Goal: Task Accomplishment & Management: Use online tool/utility

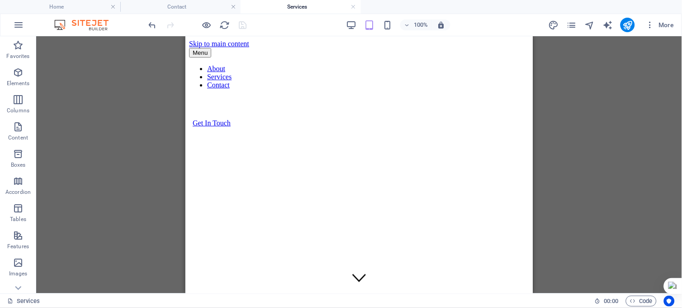
scroll to position [5097, 0]
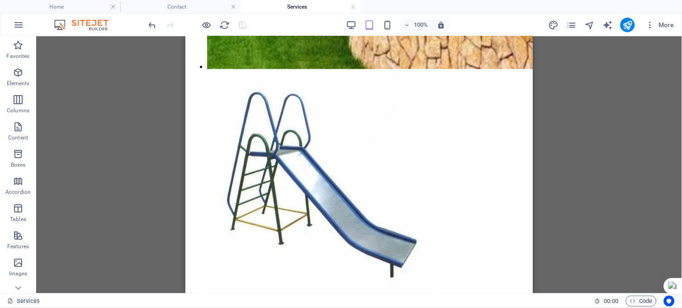
click at [626, 143] on div "Drag here to replace the existing content. Press “Ctrl” if you want to create a…" at bounding box center [359, 164] width 646 height 257
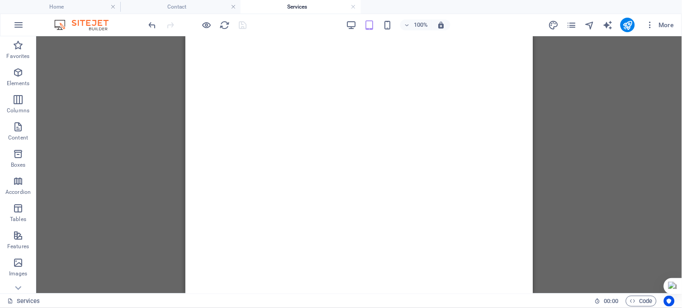
scroll to position [0, 0]
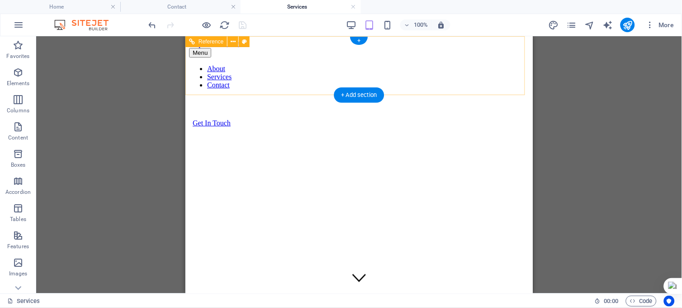
click at [515, 47] on div "Menu About Services Contact Get In Touch" at bounding box center [359, 86] width 340 height 79
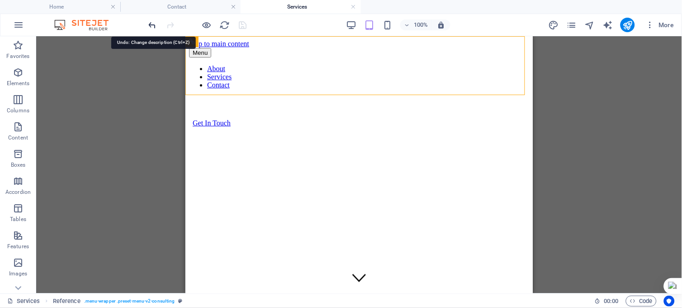
click at [151, 24] on icon "undo" at bounding box center [152, 25] width 10 height 10
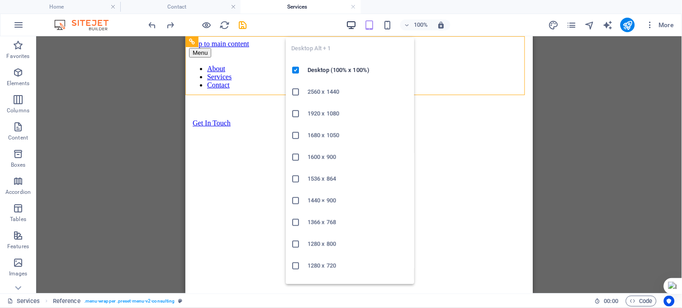
click at [351, 23] on icon "button" at bounding box center [351, 25] width 10 height 10
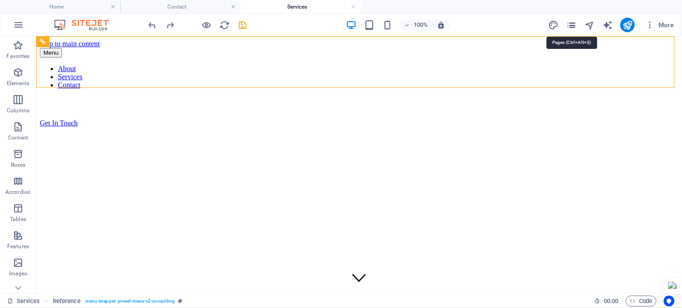
click at [575, 25] on icon "pages" at bounding box center [571, 25] width 10 height 10
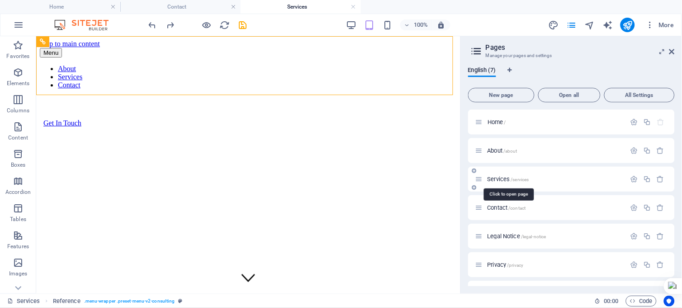
click at [500, 178] on span "Services /services" at bounding box center [509, 179] width 42 height 7
click at [487, 182] on div "Services /services" at bounding box center [550, 179] width 151 height 10
click at [494, 178] on span "Services /services" at bounding box center [509, 179] width 42 height 7
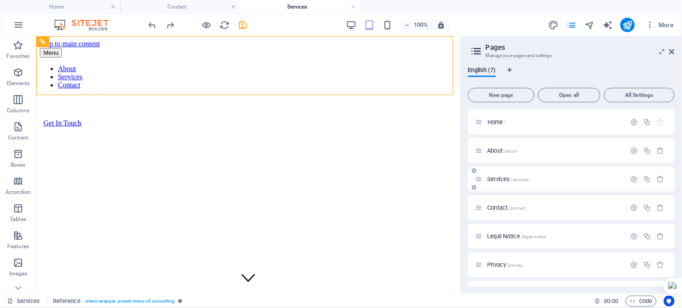
click at [494, 178] on span "Services /services" at bounding box center [509, 179] width 42 height 7
click at [245, 23] on icon "save" at bounding box center [243, 25] width 10 height 10
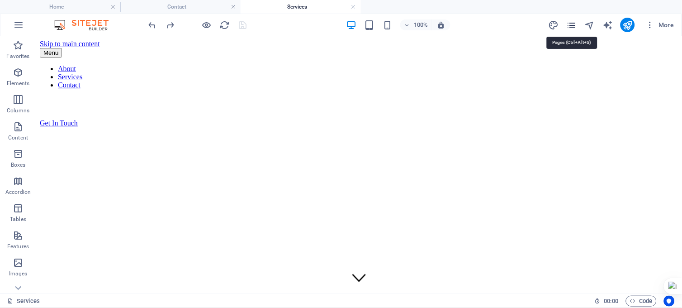
click at [575, 24] on icon "pages" at bounding box center [571, 25] width 10 height 10
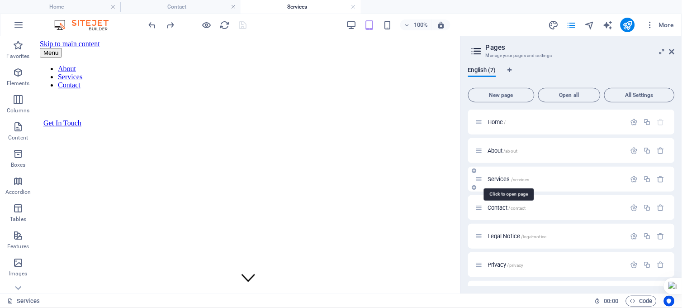
click at [502, 178] on span "Services /services" at bounding box center [509, 179] width 42 height 7
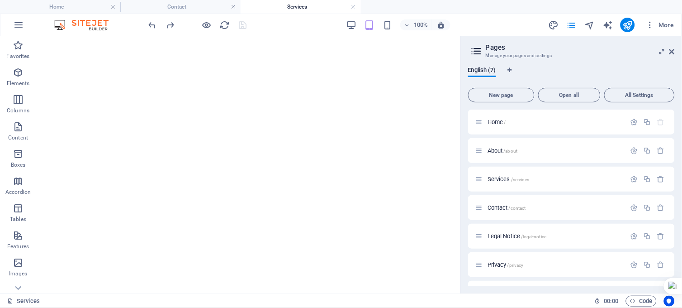
scroll to position [309, 0]
click at [90, 115] on icon at bounding box center [92, 115] width 5 height 9
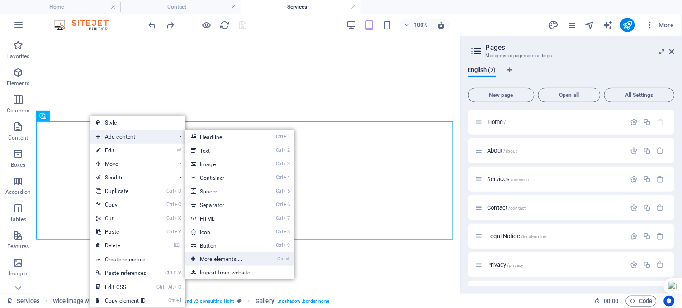
click at [227, 256] on link "Ctrl ⏎ More elements ..." at bounding box center [222, 259] width 75 height 14
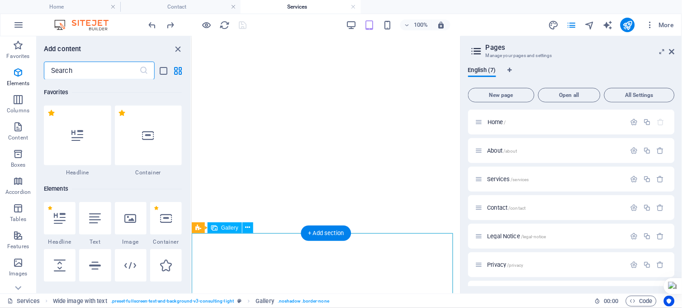
scroll to position [96, 0]
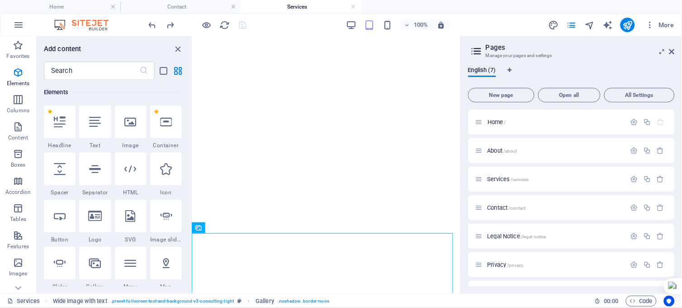
drag, startPoint x: 189, startPoint y: 85, endPoint x: 188, endPoint y: 93, distance: 8.2
click at [188, 93] on div "Favorites 1 Star Headline 1 Star Container Elements 1 Star Headline 1 Star Text…" at bounding box center [114, 183] width 154 height 206
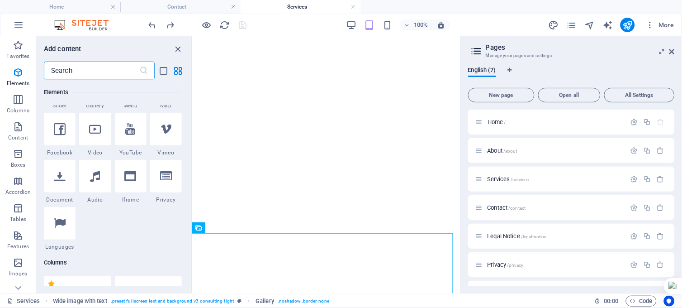
click at [88, 69] on input "text" at bounding box center [91, 71] width 95 height 18
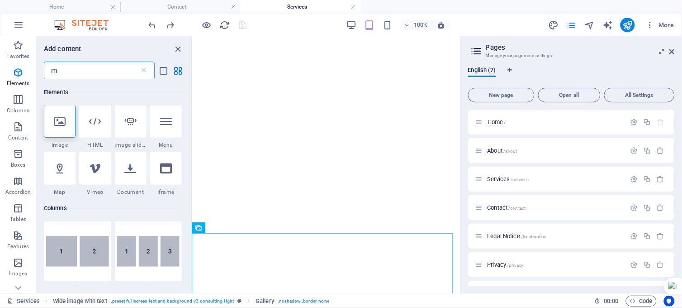
scroll to position [0, 0]
type input "m"
click at [128, 124] on icon at bounding box center [131, 122] width 12 height 12
select select "ms"
select select "s"
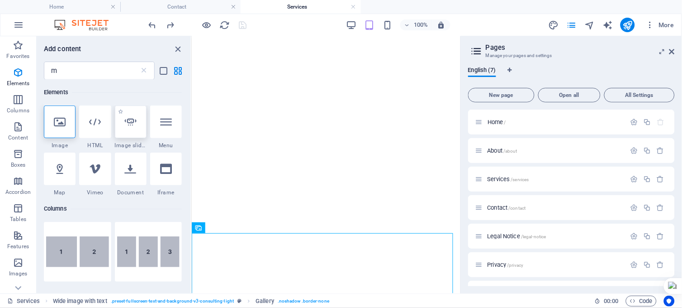
select select "progressive"
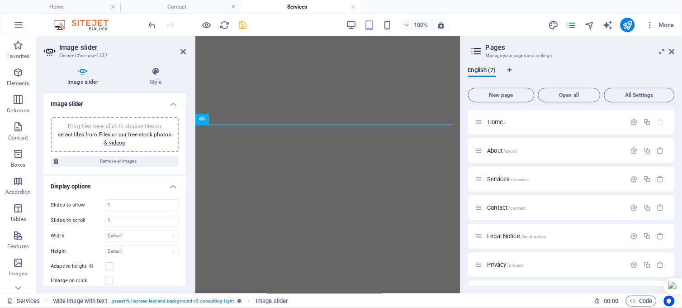
scroll to position [417, 0]
click at [179, 50] on h2 "Image slider" at bounding box center [122, 47] width 127 height 8
click at [185, 52] on icon at bounding box center [182, 51] width 5 height 7
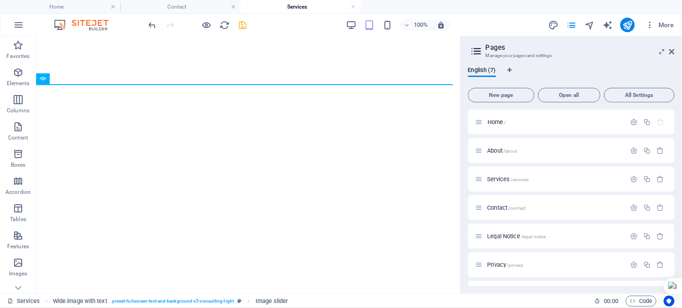
scroll to position [366, 0]
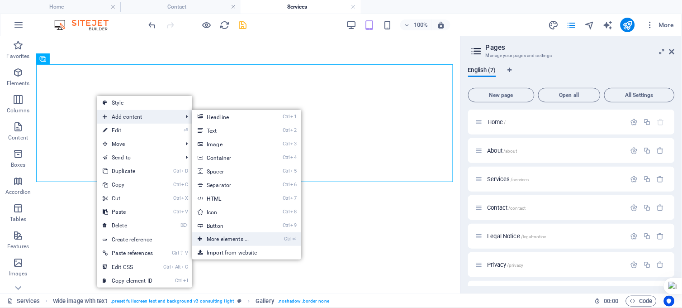
click at [251, 237] on link "Ctrl ⏎ More elements ..." at bounding box center [229, 239] width 75 height 14
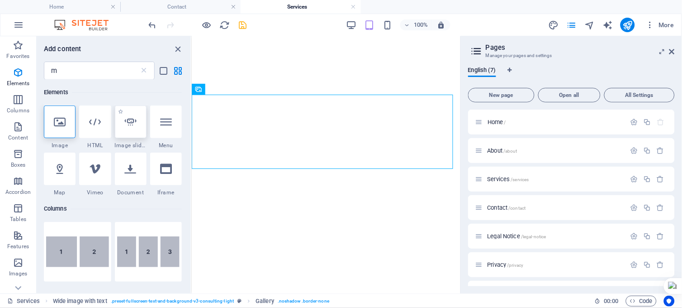
click at [136, 124] on icon at bounding box center [131, 122] width 12 height 12
click at [192, 124] on div "H1 Banner Container Reference Wide image with text H1 Image with text H1 Image …" at bounding box center [326, 164] width 269 height 257
select select "ms"
select select "s"
select select "progressive"
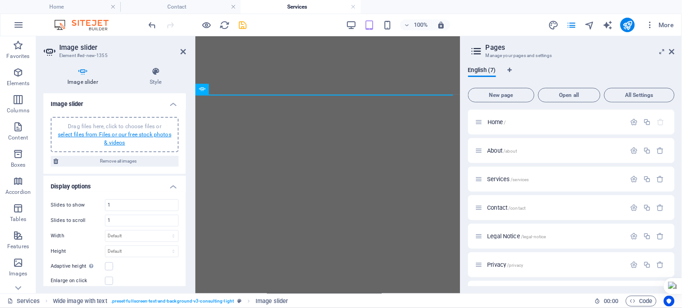
drag, startPoint x: 136, startPoint y: 124, endPoint x: 127, endPoint y: 136, distance: 15.1
click at [127, 136] on link "select files from Files or our free stock photos & videos" at bounding box center [115, 138] width 114 height 14
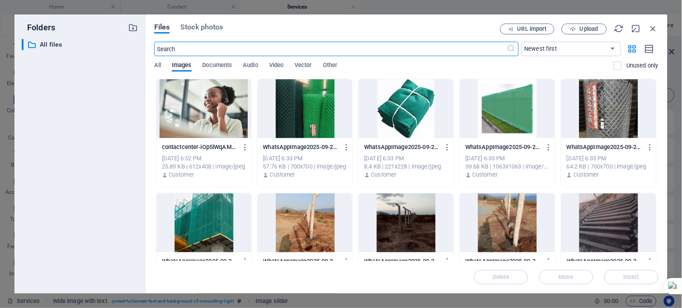
scroll to position [498, 0]
drag, startPoint x: 659, startPoint y: 103, endPoint x: 649, endPoint y: 195, distance: 92.4
click at [649, 195] on div "Drop files here to upload them instantly contactcenter-iOp5lWqAMC5LtVNPNomsJA.j…" at bounding box center [406, 170] width 504 height 182
drag, startPoint x: 657, startPoint y: 117, endPoint x: 657, endPoint y: 136, distance: 19.0
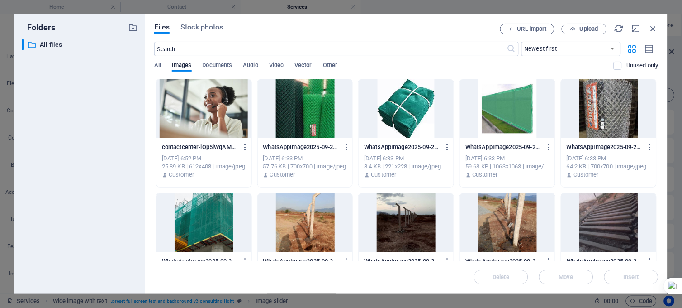
scroll to position [159, 0]
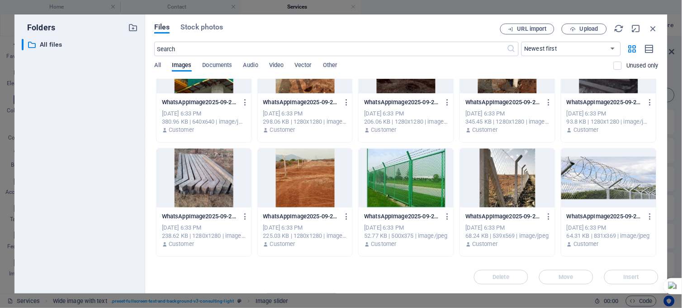
click at [657, 199] on div "contactcenter-iOp5lWqAMC5LtVNPNomsJA.jpg contactcenter-iOp5lWqAMC5LtVNPNomsJA.j…" at bounding box center [406, 259] width 504 height 679
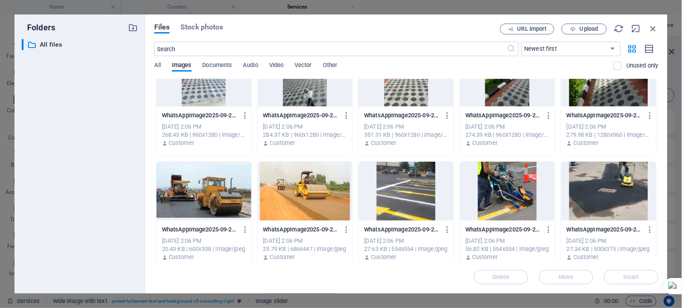
scroll to position [837, 0]
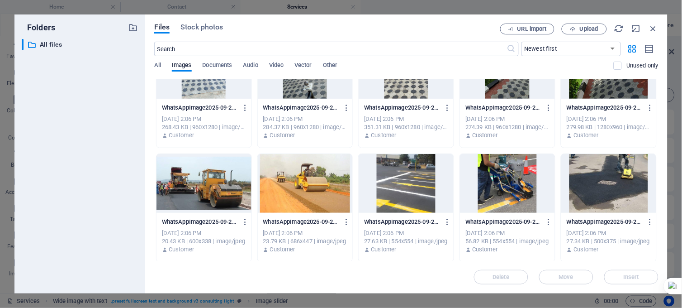
drag, startPoint x: 657, startPoint y: 206, endPoint x: 655, endPoint y: 233, distance: 27.7
drag, startPoint x: 657, startPoint y: 200, endPoint x: 657, endPoint y: 226, distance: 26.2
drag, startPoint x: 657, startPoint y: 201, endPoint x: 656, endPoint y: 240, distance: 38.5
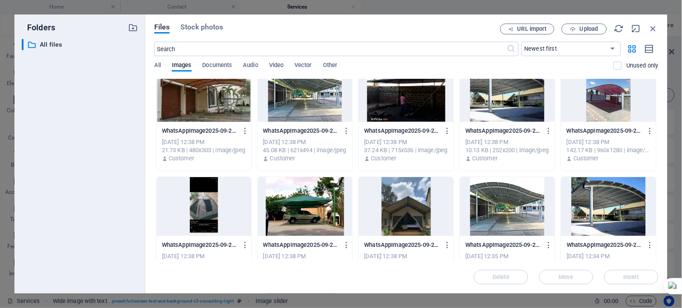
scroll to position [2023, 0]
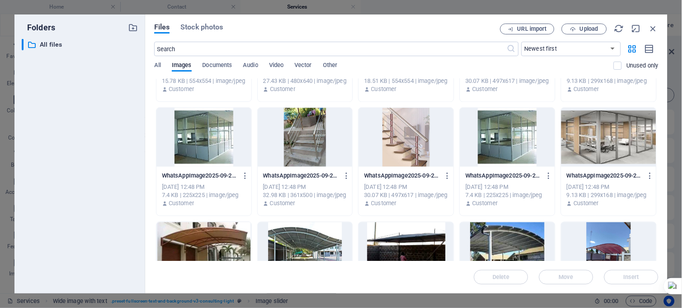
click at [226, 228] on div at bounding box center [204, 251] width 95 height 59
click at [325, 224] on div at bounding box center [305, 251] width 95 height 59
click at [659, 256] on div "Files Stock photos URL import Upload ​ Newest first Oldest first Name (A-Z) Nam…" at bounding box center [406, 153] width 522 height 279
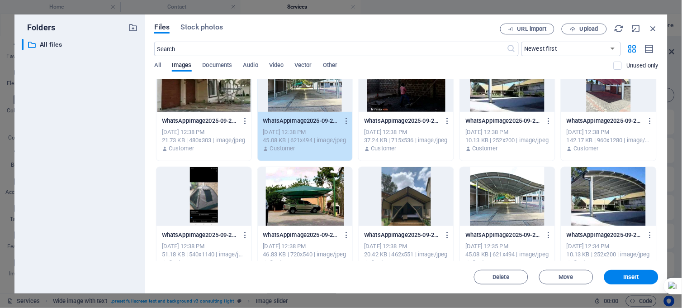
scroll to position [2164, 0]
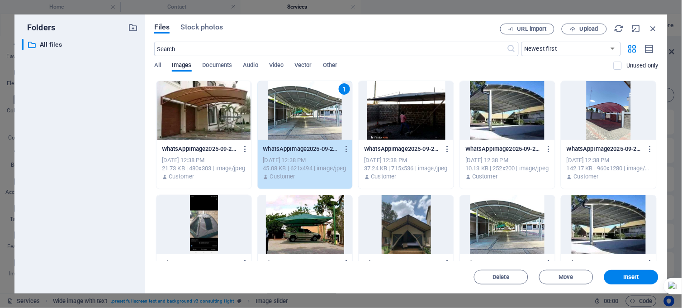
click at [218, 123] on div at bounding box center [204, 110] width 95 height 59
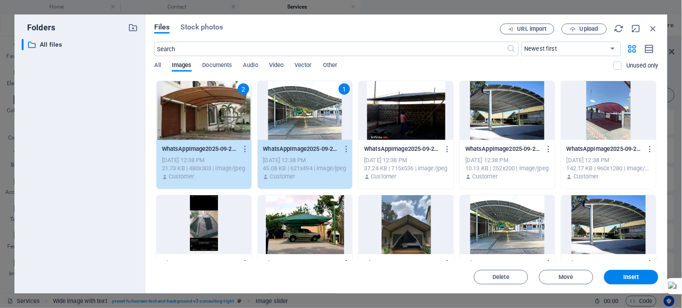
click at [213, 118] on div "2" at bounding box center [204, 110] width 95 height 59
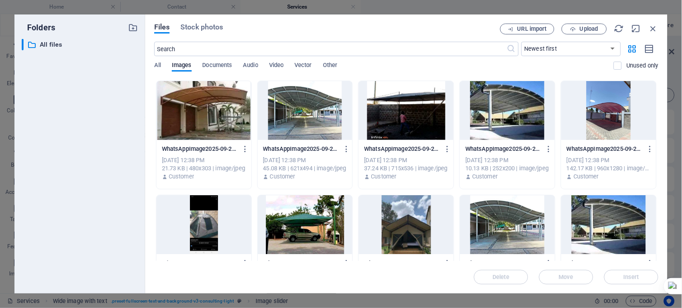
click at [220, 107] on div at bounding box center [204, 110] width 95 height 59
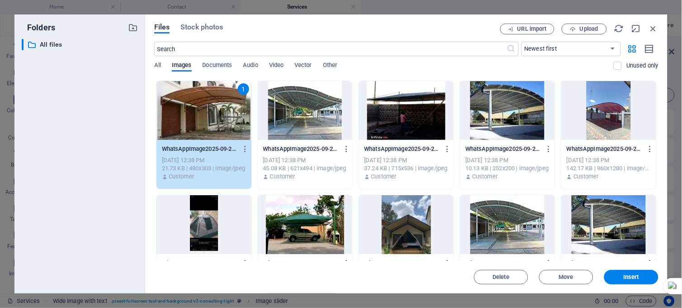
click at [312, 109] on div at bounding box center [305, 110] width 95 height 59
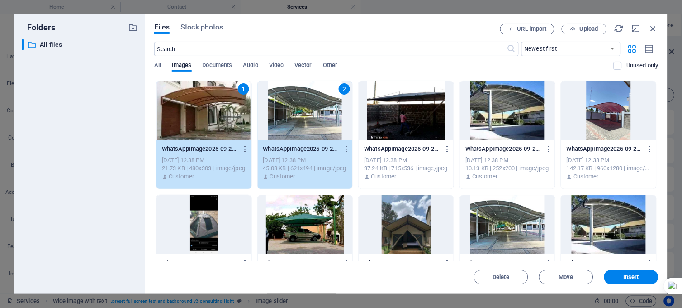
click at [388, 118] on div at bounding box center [406, 110] width 95 height 59
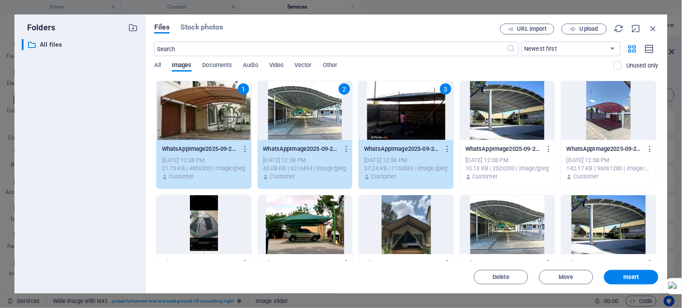
click at [509, 115] on div at bounding box center [507, 110] width 95 height 59
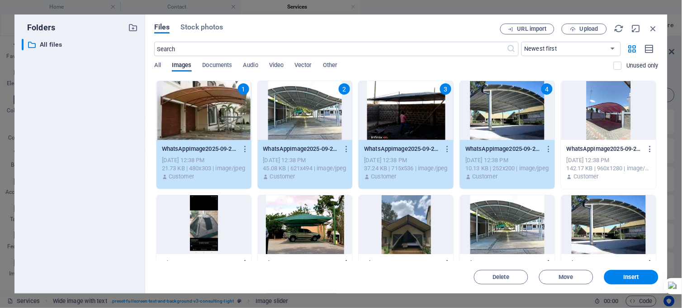
click at [600, 114] on div at bounding box center [608, 110] width 95 height 59
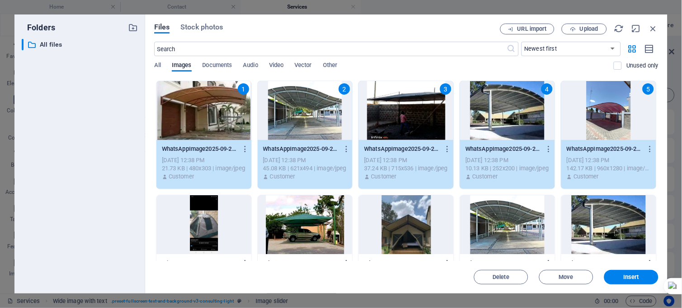
click at [202, 222] on div at bounding box center [204, 224] width 95 height 59
click at [302, 219] on div at bounding box center [305, 224] width 95 height 59
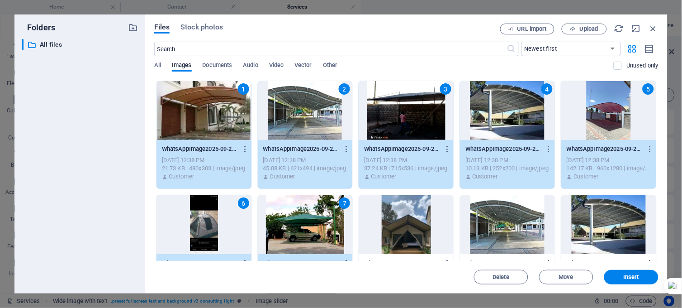
click at [408, 228] on div at bounding box center [406, 224] width 95 height 59
click at [628, 277] on span "Insert" at bounding box center [632, 276] width 16 height 5
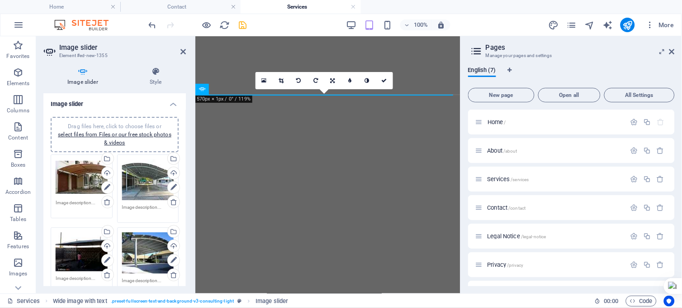
scroll to position [446, 0]
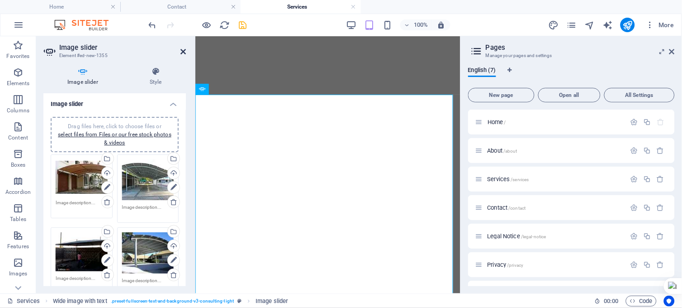
click at [182, 52] on icon at bounding box center [182, 51] width 5 height 7
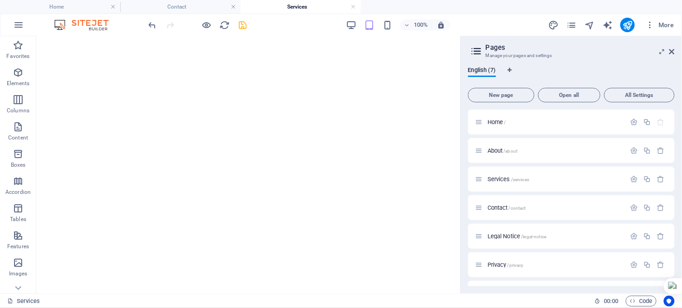
scroll to position [322, 0]
click at [150, 22] on icon "undo" at bounding box center [152, 25] width 10 height 10
click at [94, 103] on icon at bounding box center [92, 102] width 5 height 9
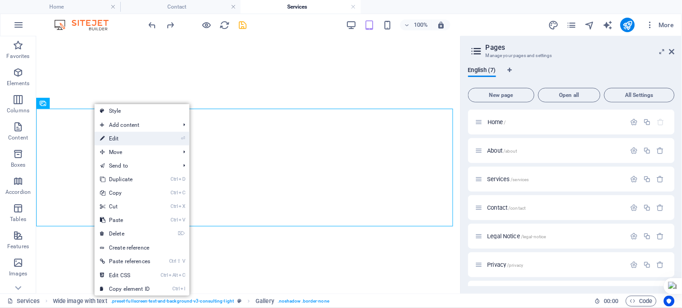
click at [121, 138] on link "⏎ Edit" at bounding box center [125, 139] width 61 height 14
select select "1"
select select "%"
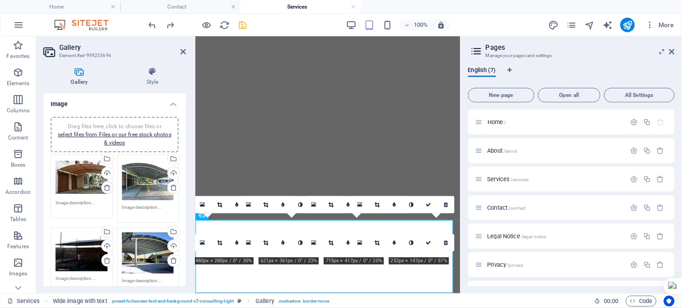
click at [106, 189] on icon at bounding box center [107, 187] width 7 height 7
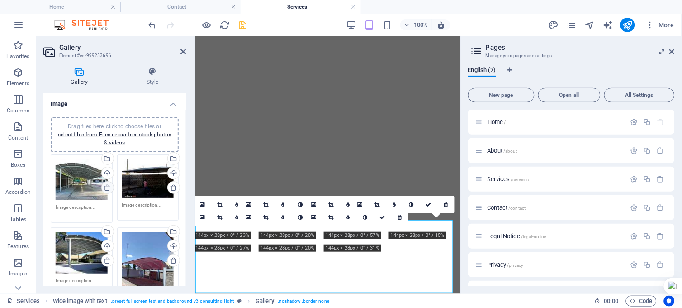
click at [106, 189] on icon at bounding box center [107, 187] width 7 height 7
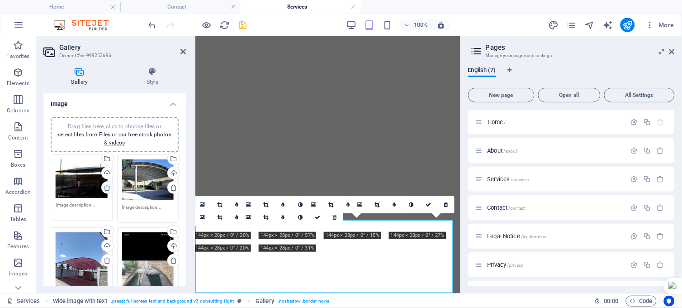
click at [106, 189] on icon at bounding box center [107, 187] width 7 height 7
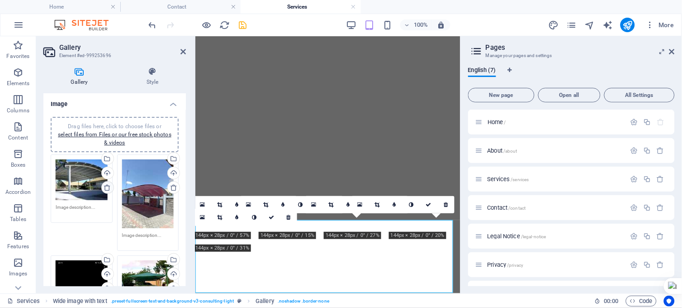
click at [106, 189] on icon at bounding box center [107, 187] width 7 height 7
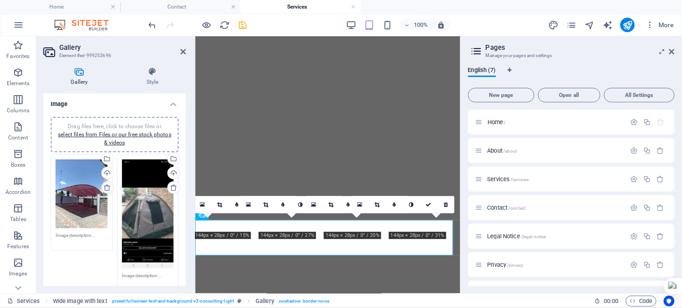
click at [106, 189] on icon at bounding box center [107, 187] width 7 height 7
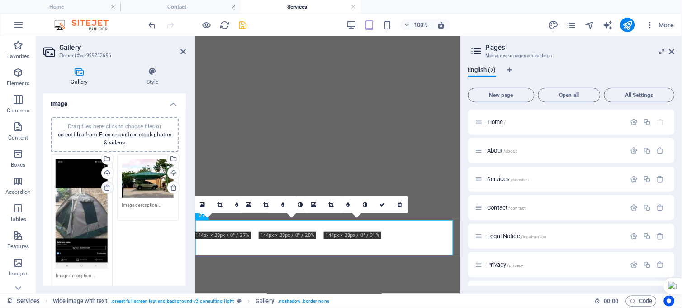
click at [106, 189] on icon at bounding box center [107, 187] width 7 height 7
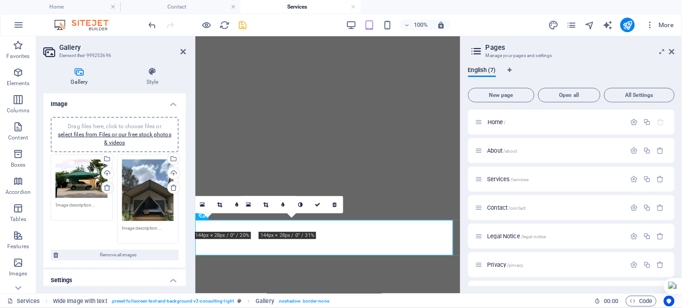
click at [106, 189] on icon at bounding box center [107, 187] width 7 height 7
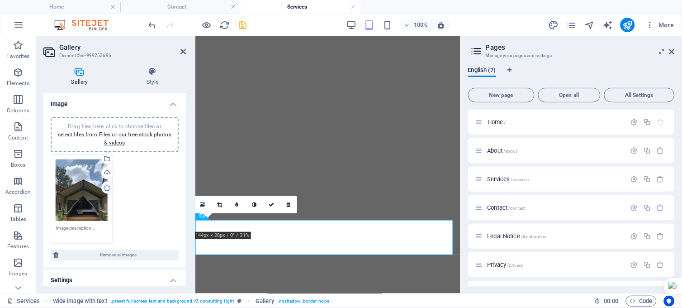
click at [109, 186] on icon at bounding box center [107, 187] width 7 height 7
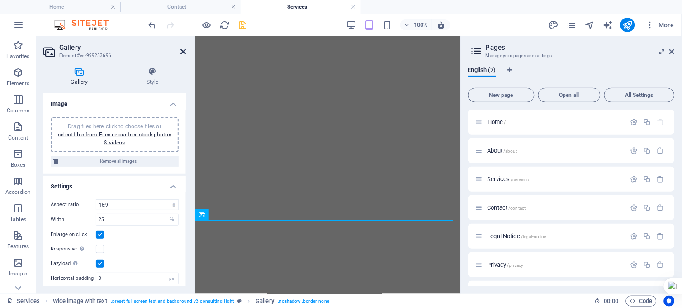
click at [182, 48] on icon at bounding box center [182, 51] width 5 height 7
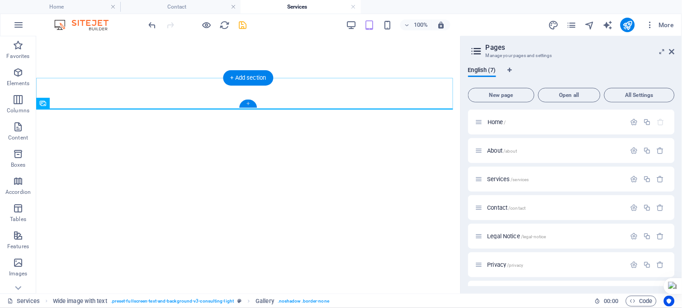
click at [249, 106] on div "+" at bounding box center [248, 104] width 18 height 8
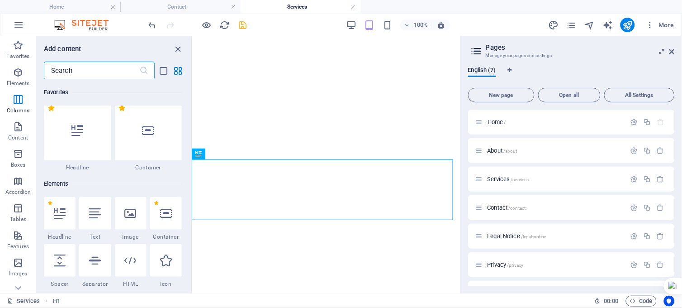
scroll to position [0, 0]
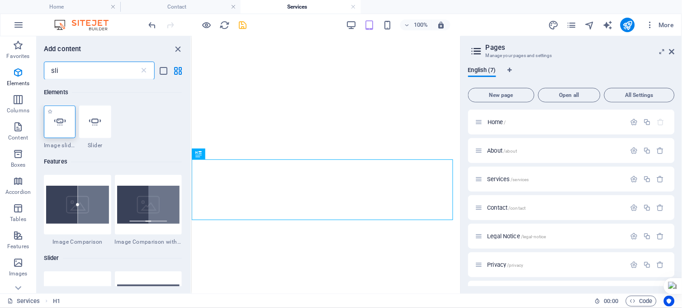
type input "sli"
click at [62, 123] on icon at bounding box center [60, 122] width 12 height 12
click at [192, 123] on div "H1 Banner Banner Container Reference Wide image with text H1 Image with text H1…" at bounding box center [326, 164] width 269 height 257
select select "ms"
select select "s"
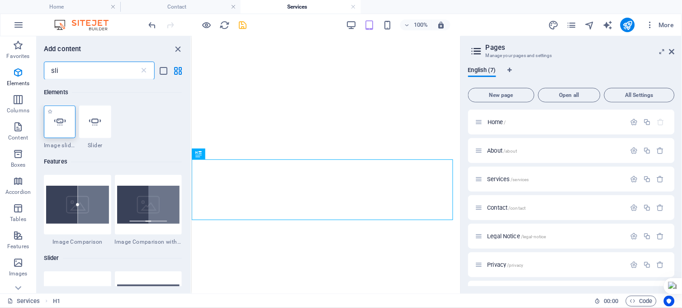
select select "progressive"
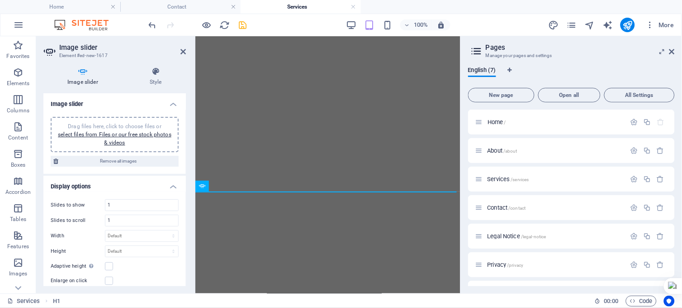
scroll to position [350, 0]
drag, startPoint x: 62, startPoint y: 123, endPoint x: 109, endPoint y: 136, distance: 47.7
click at [109, 136] on link "select files from Files or our free stock photos & videos" at bounding box center [115, 138] width 114 height 14
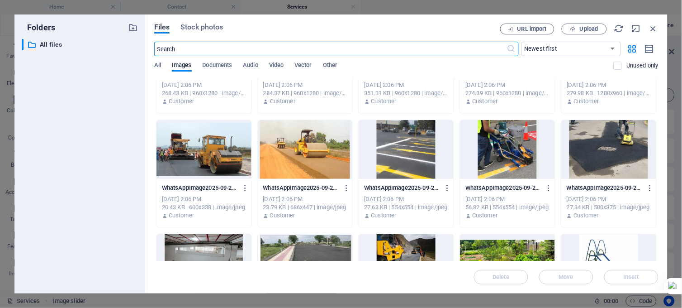
scroll to position [883, 0]
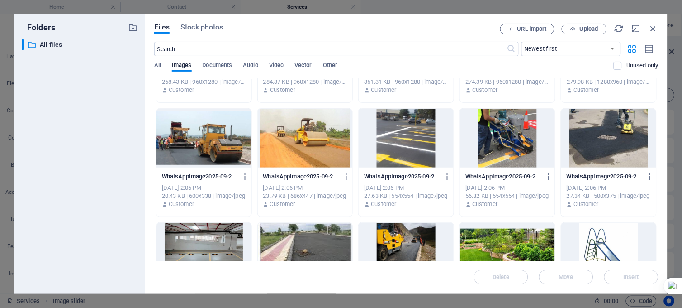
drag, startPoint x: 659, startPoint y: 199, endPoint x: 660, endPoint y: 237, distance: 37.5
click at [660, 237] on div "Files Stock photos URL import Upload ​ Newest first Oldest first Name (A-Z) Nam…" at bounding box center [406, 153] width 522 height 279
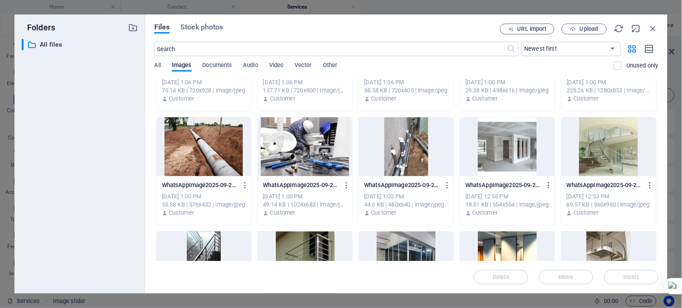
scroll to position [1686, 0]
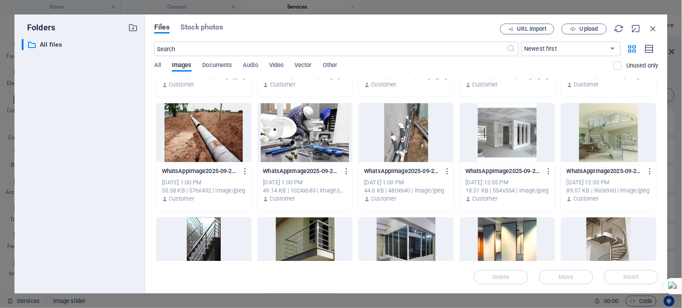
drag, startPoint x: 657, startPoint y: 197, endPoint x: 656, endPoint y: 235, distance: 38.5
drag, startPoint x: 657, startPoint y: 197, endPoint x: 657, endPoint y: 231, distance: 33.9
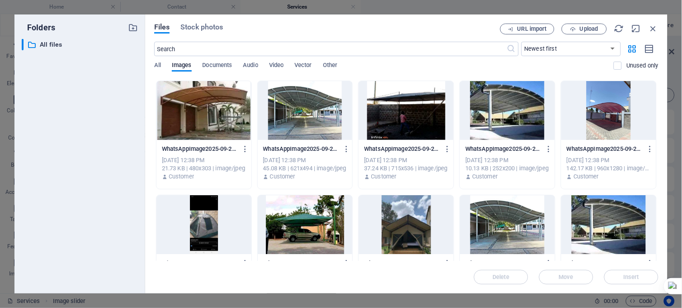
scroll to position [2174, 0]
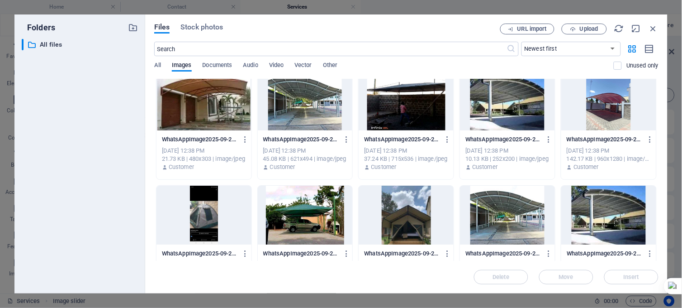
click at [204, 102] on div at bounding box center [204, 100] width 95 height 59
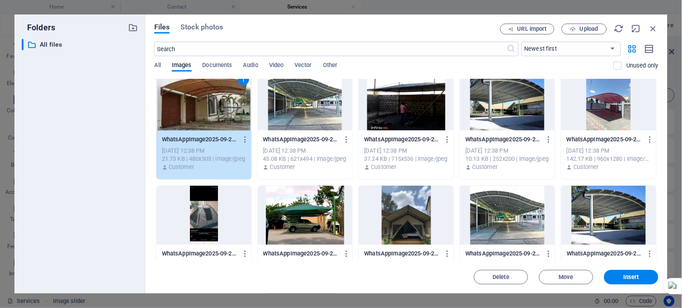
click at [288, 109] on div at bounding box center [305, 100] width 95 height 59
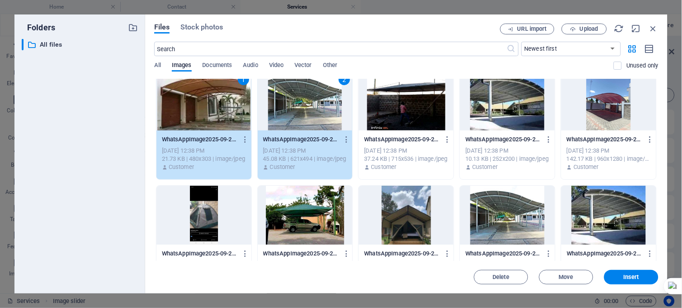
click at [407, 112] on div at bounding box center [406, 100] width 95 height 59
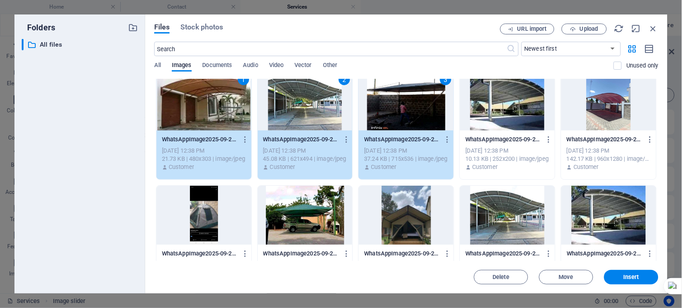
click at [527, 112] on div at bounding box center [507, 100] width 95 height 59
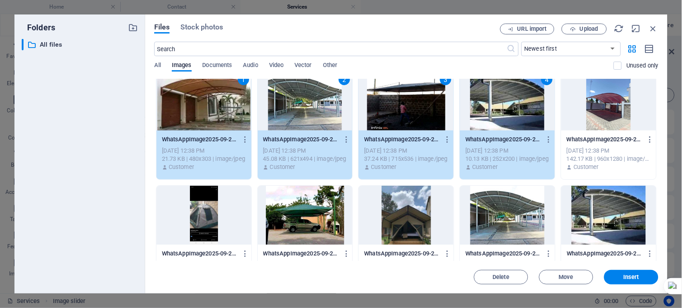
click at [608, 106] on div at bounding box center [608, 100] width 95 height 59
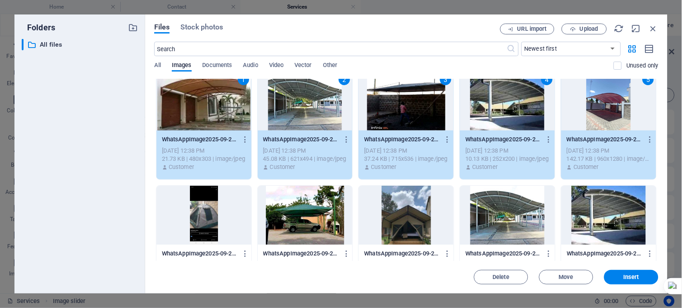
click at [189, 213] on div at bounding box center [204, 214] width 95 height 59
click at [301, 224] on div at bounding box center [305, 214] width 95 height 59
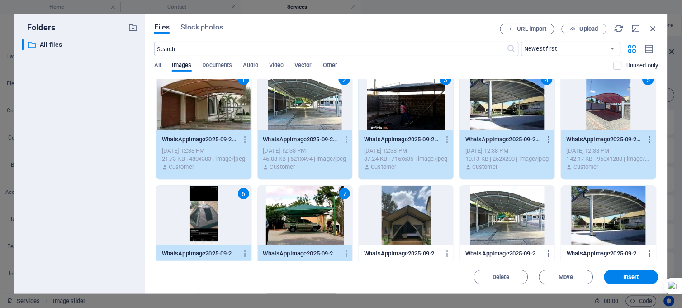
click at [414, 223] on div at bounding box center [406, 214] width 95 height 59
click at [641, 272] on button "Insert" at bounding box center [631, 277] width 54 height 14
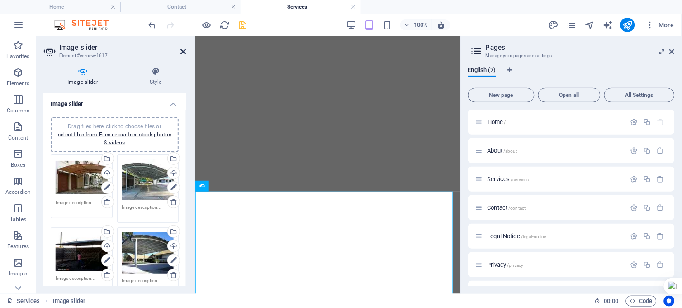
click at [180, 50] on icon at bounding box center [182, 51] width 5 height 7
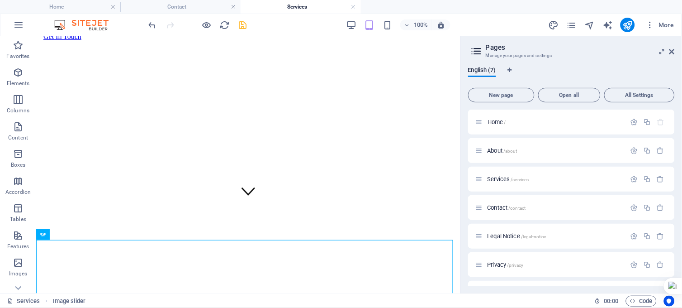
scroll to position [0, 0]
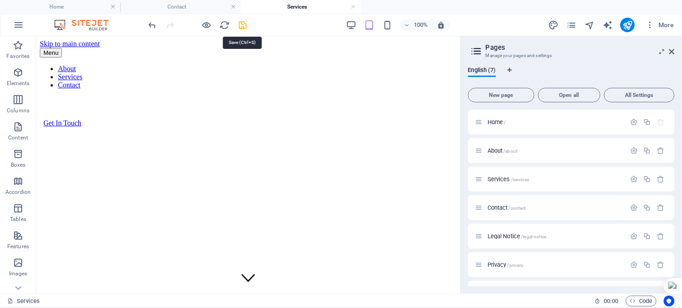
click at [241, 24] on icon "save" at bounding box center [243, 25] width 10 height 10
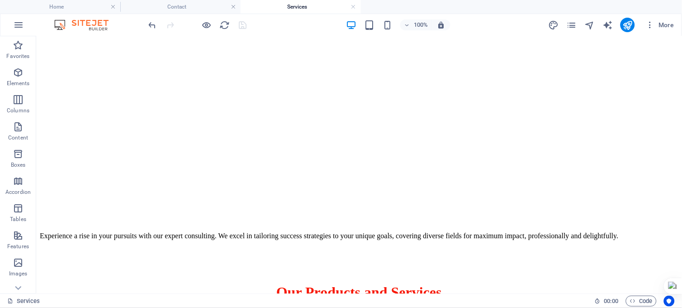
scroll to position [582, 0]
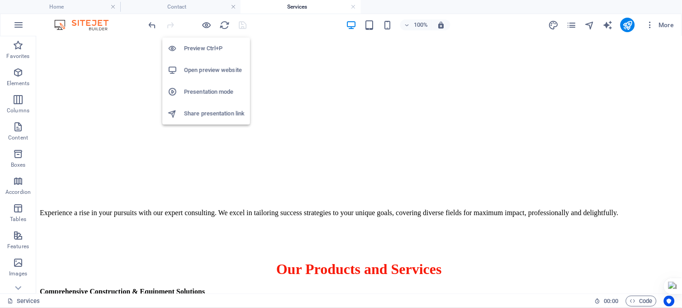
click at [210, 69] on h6 "Open preview website" at bounding box center [214, 70] width 61 height 11
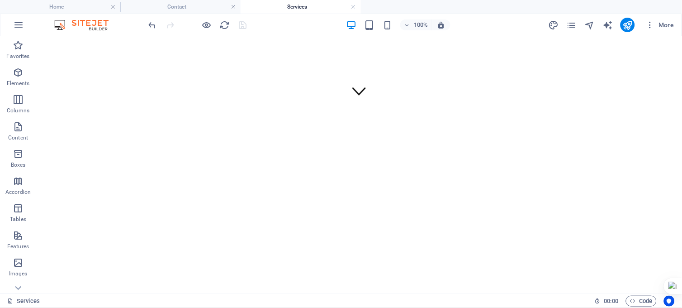
scroll to position [0, 0]
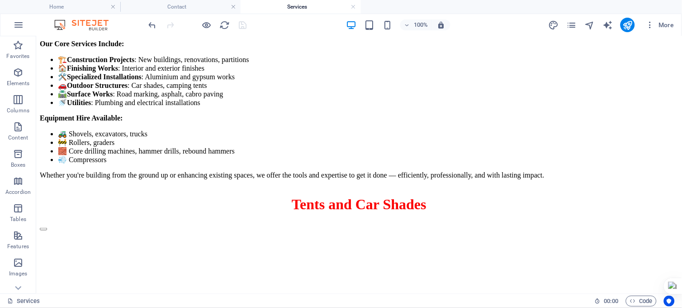
scroll to position [943, 0]
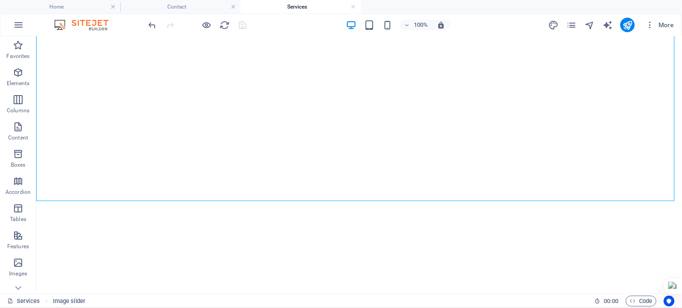
scroll to position [1642, 0]
drag, startPoint x: 679, startPoint y: 73, endPoint x: 717, endPoint y: 124, distance: 64.0
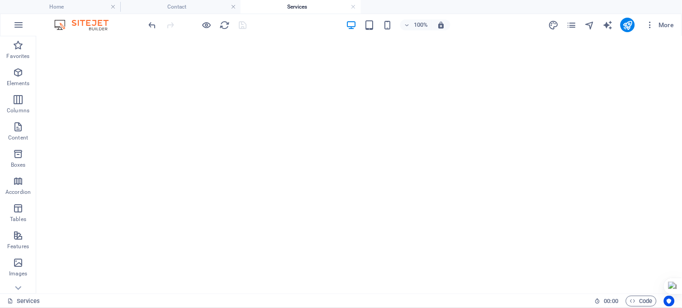
scroll to position [233, 0]
click at [682, 218] on html "WORLD STAR TRADING LTD Home Contact Services Favorites Elements Columns Content…" at bounding box center [341, 154] width 682 height 308
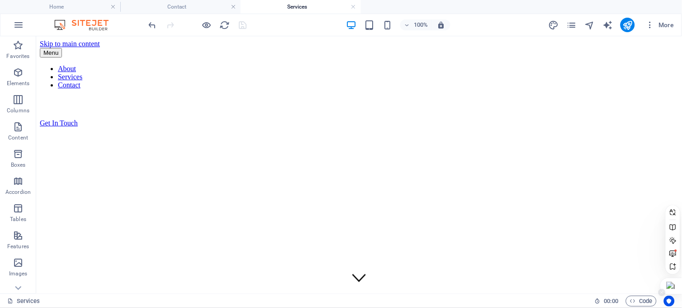
click at [680, 278] on div at bounding box center [671, 286] width 22 height 16
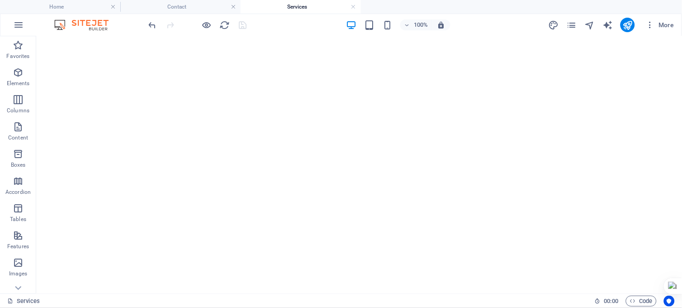
scroll to position [359, 0]
click at [408, 24] on icon "button" at bounding box center [407, 25] width 6 height 6
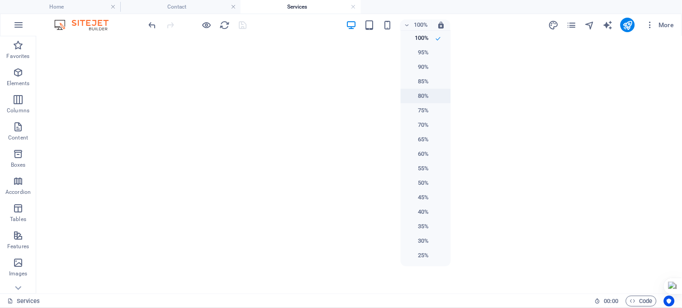
click at [427, 95] on h6 "80%" at bounding box center [417, 95] width 23 height 11
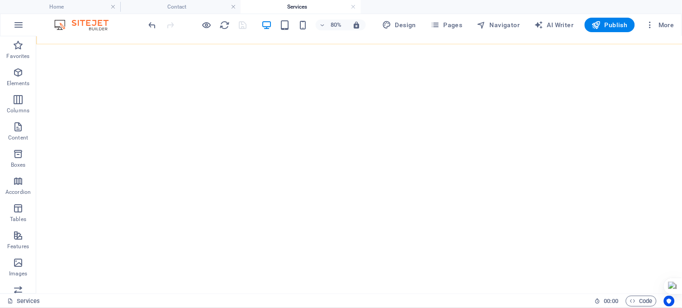
scroll to position [401, 0]
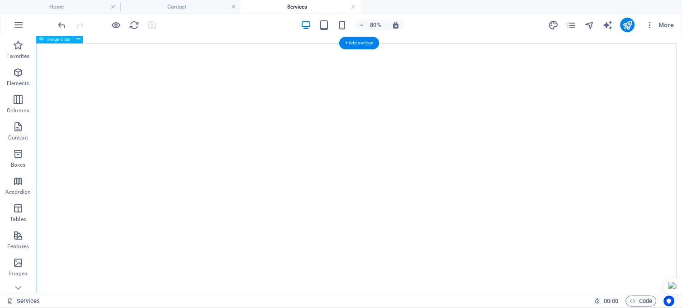
drag, startPoint x: 521, startPoint y: 201, endPoint x: 373, endPoint y: 142, distance: 159.6
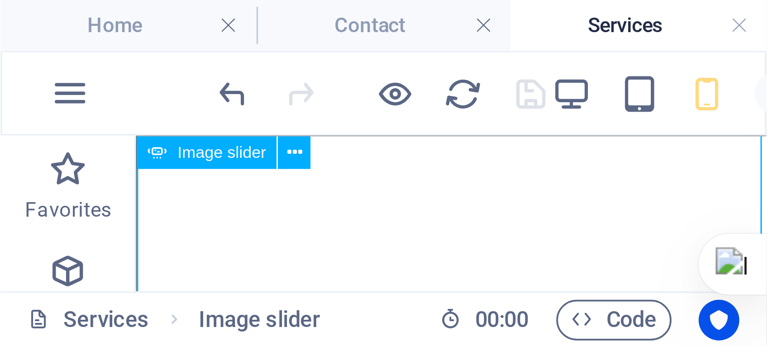
scroll to position [378, 0]
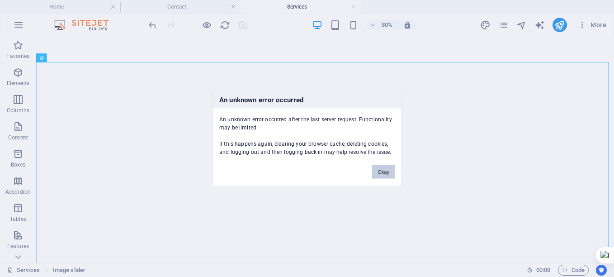
click at [383, 173] on button "Okay" at bounding box center [383, 172] width 23 height 14
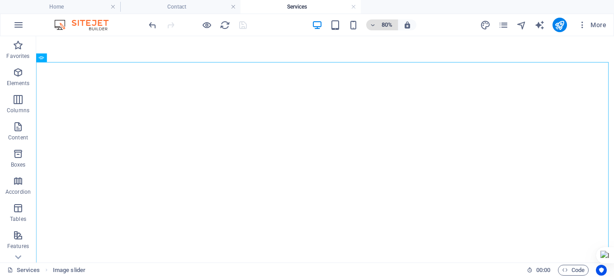
click at [391, 23] on h6 "80%" at bounding box center [387, 24] width 14 height 11
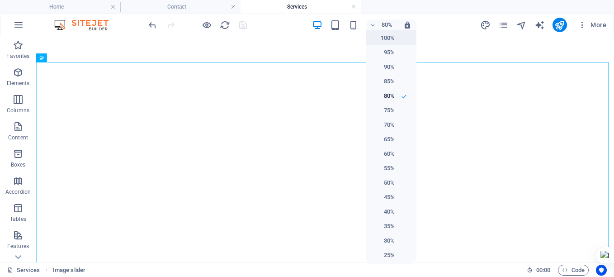
click at [385, 41] on h6 "100%" at bounding box center [383, 38] width 23 height 11
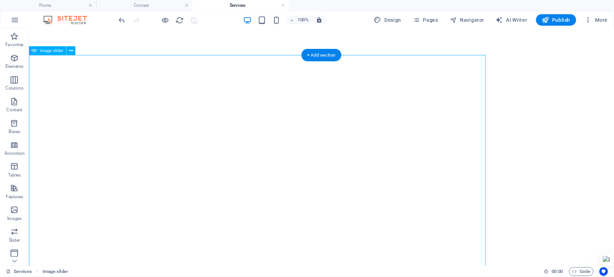
scroll to position [378, 0]
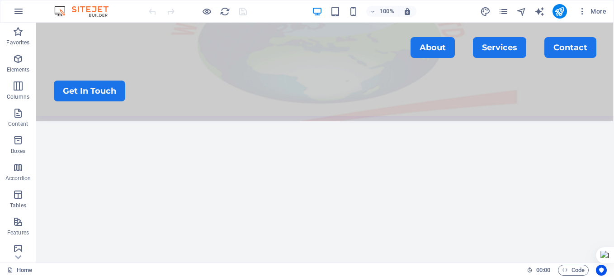
scroll to position [213, 0]
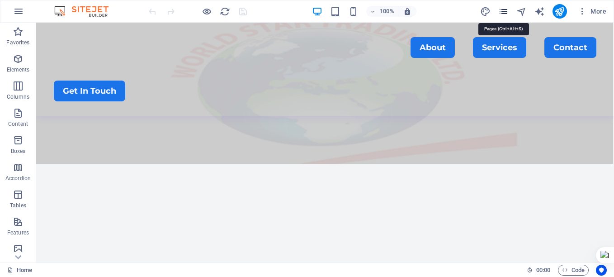
click at [502, 9] on icon "pages" at bounding box center [504, 11] width 10 height 10
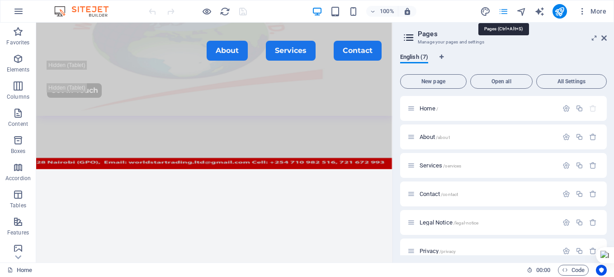
scroll to position [220, 0]
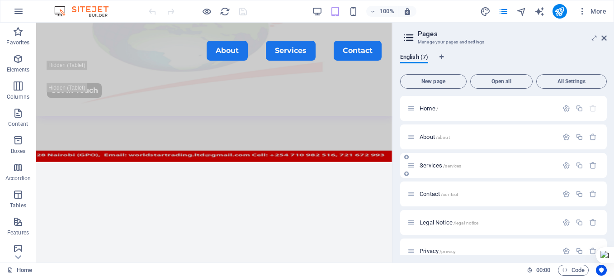
click at [437, 162] on span "Services /services" at bounding box center [441, 165] width 42 height 7
click at [437, 162] on div "Services /services" at bounding box center [503, 165] width 207 height 25
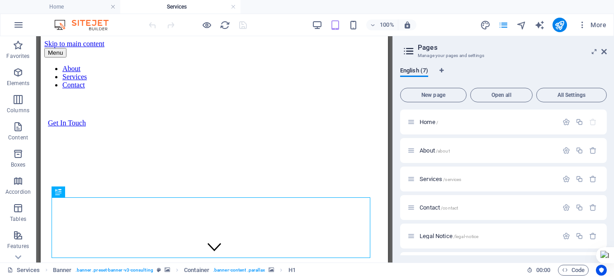
scroll to position [0, 0]
click at [603, 49] on icon at bounding box center [604, 51] width 5 height 7
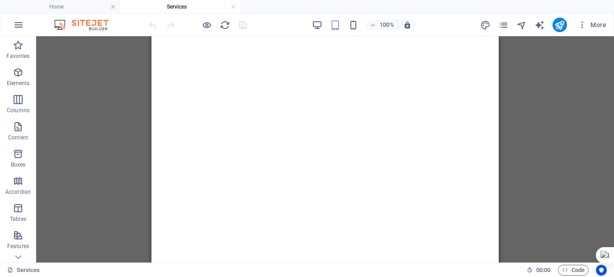
scroll to position [375, 0]
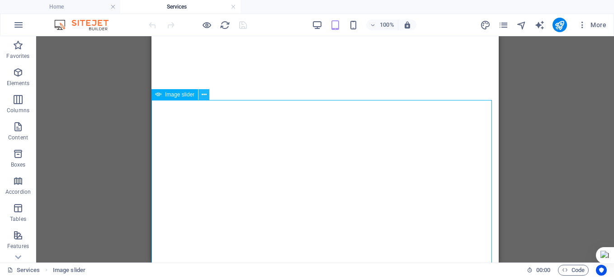
click at [204, 96] on icon at bounding box center [204, 94] width 5 height 9
click at [202, 93] on icon at bounding box center [204, 94] width 5 height 9
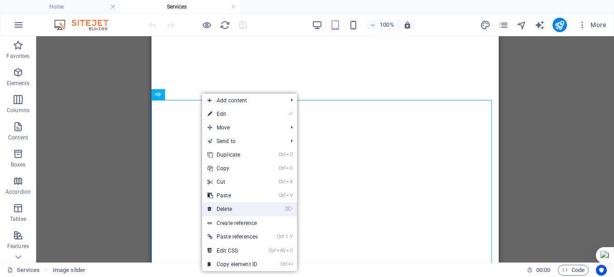
click at [235, 205] on link "⌦ Delete" at bounding box center [232, 209] width 61 height 14
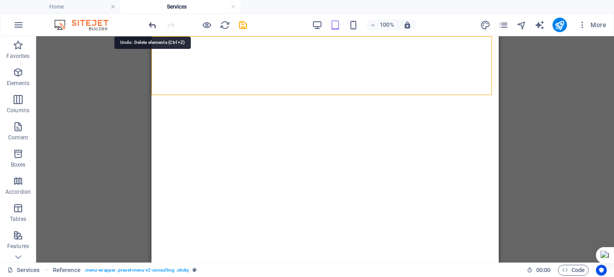
click at [153, 24] on icon "undo" at bounding box center [152, 25] width 10 height 10
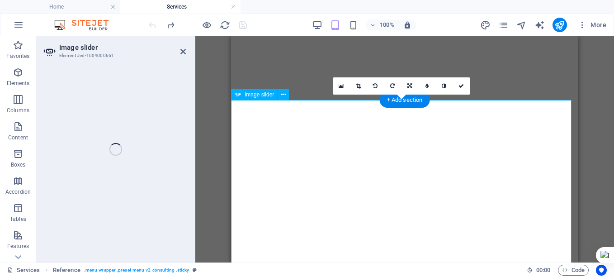
select select "ms"
select select "s"
select select "progressive"
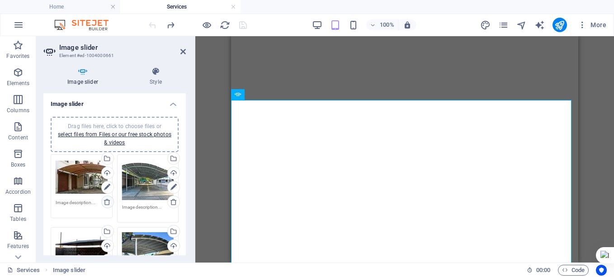
click at [108, 200] on icon at bounding box center [107, 201] width 7 height 7
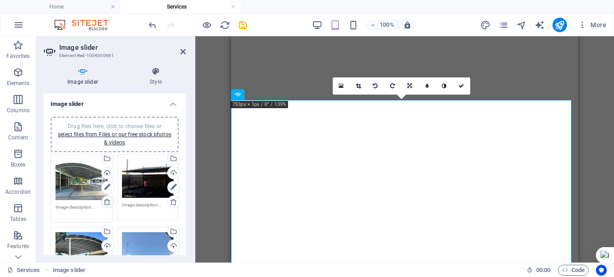
click at [108, 200] on icon at bounding box center [107, 201] width 7 height 7
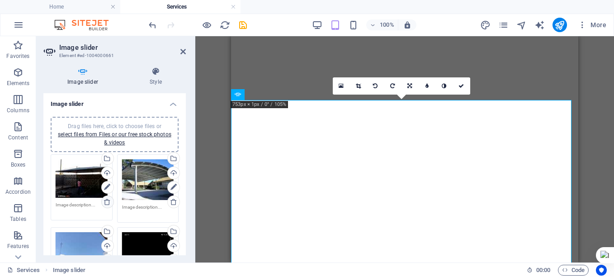
click at [108, 200] on icon at bounding box center [107, 201] width 7 height 7
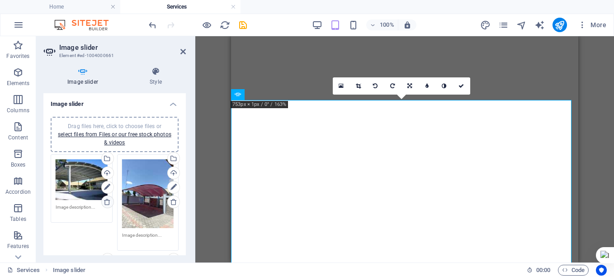
click at [108, 200] on icon at bounding box center [107, 201] width 7 height 7
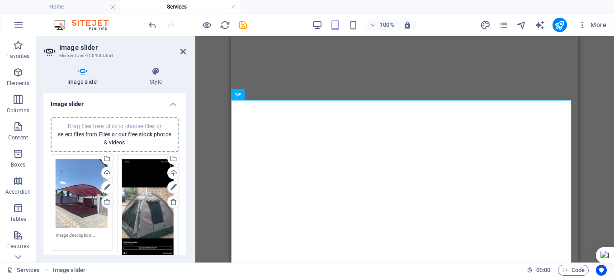
click at [108, 200] on icon at bounding box center [107, 201] width 7 height 7
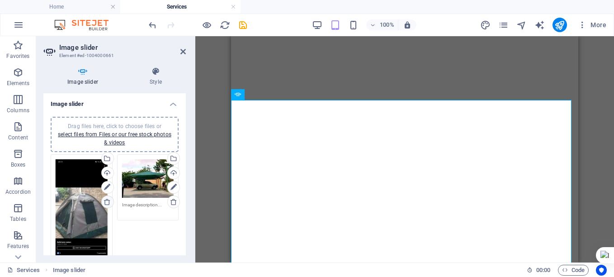
click at [108, 200] on icon at bounding box center [107, 201] width 7 height 7
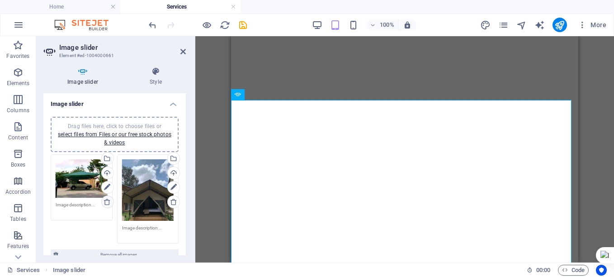
click at [108, 200] on icon at bounding box center [107, 201] width 7 height 7
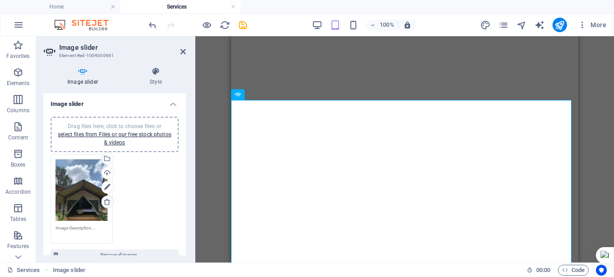
click at [108, 200] on icon at bounding box center [107, 201] width 7 height 7
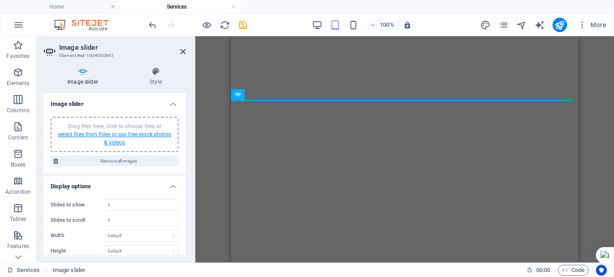
click at [119, 137] on link "select files from Files or our free stock photos & videos" at bounding box center [115, 138] width 114 height 14
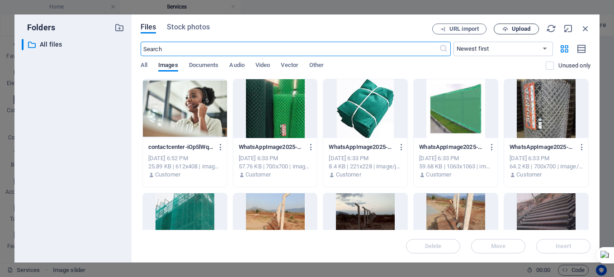
click at [520, 28] on span "Upload" at bounding box center [521, 28] width 19 height 5
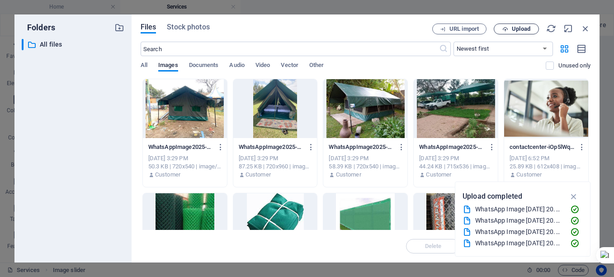
click at [522, 28] on span "Upload" at bounding box center [521, 28] width 19 height 5
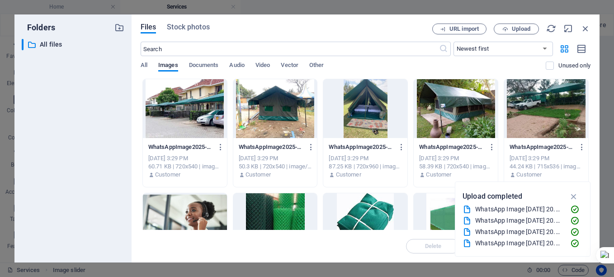
click at [175, 128] on div at bounding box center [185, 108] width 84 height 59
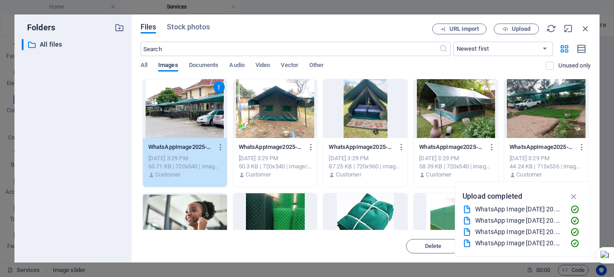
click at [371, 121] on div at bounding box center [365, 108] width 84 height 59
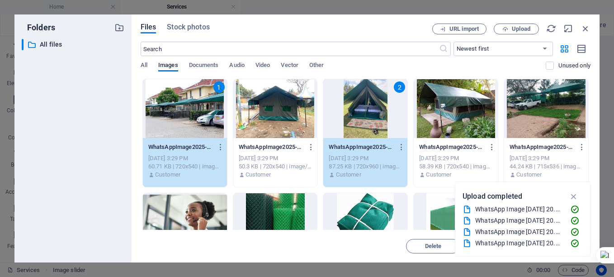
click at [527, 109] on div at bounding box center [546, 108] width 84 height 59
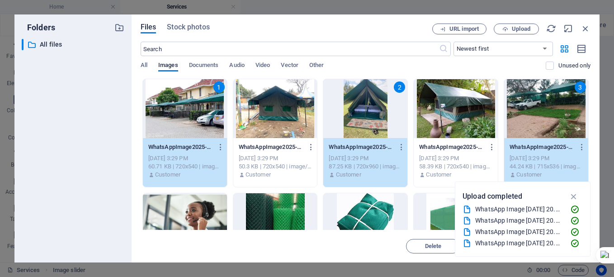
click at [264, 113] on div at bounding box center [275, 108] width 84 height 59
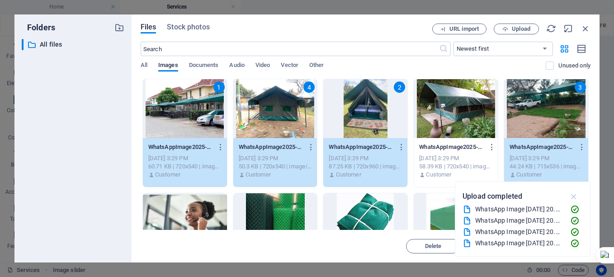
click at [574, 194] on icon "button" at bounding box center [574, 196] width 10 height 10
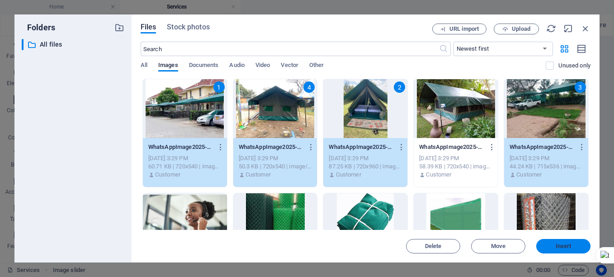
click at [557, 246] on span "Insert" at bounding box center [564, 245] width 16 height 5
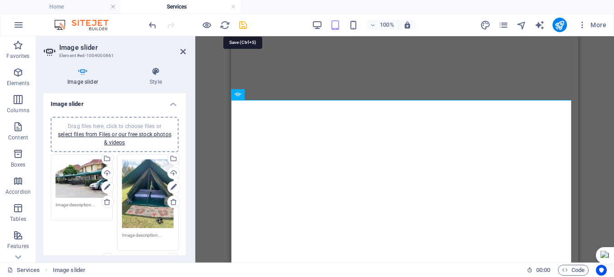
click at [244, 27] on icon "save" at bounding box center [243, 25] width 10 height 10
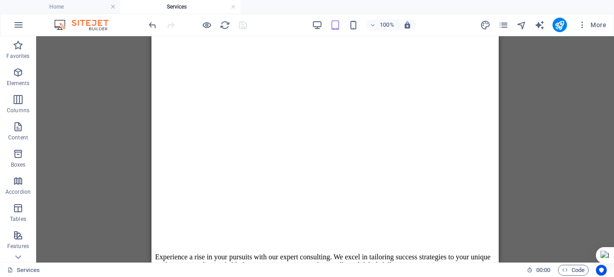
scroll to position [652, 0]
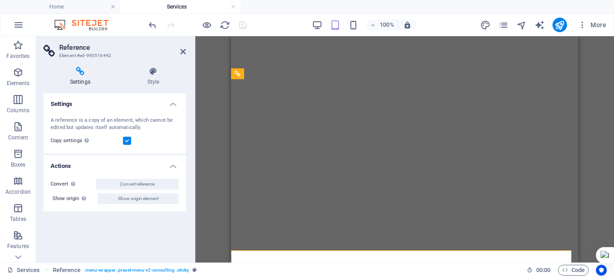
scroll to position [363, 0]
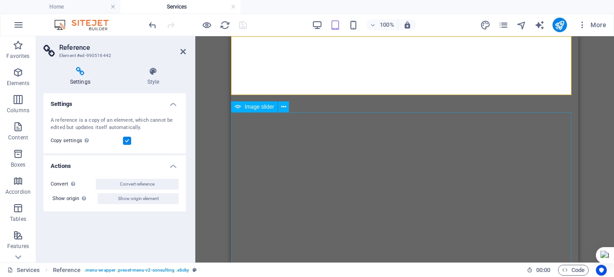
select select "ms"
select select "s"
select select "progressive"
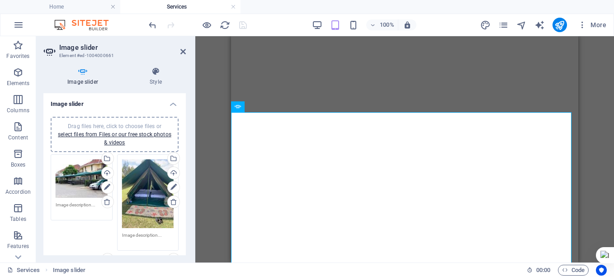
click at [145, 209] on div "Drag files here, click to choose files or select files from Files or our free s…" at bounding box center [148, 193] width 52 height 69
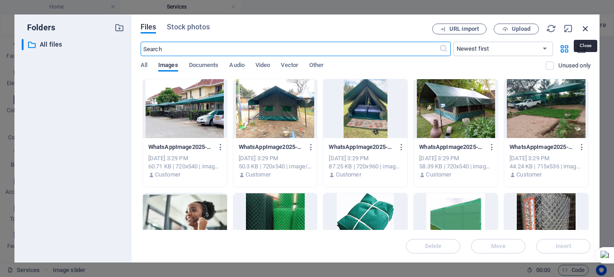
click at [585, 26] on icon "button" at bounding box center [586, 29] width 10 height 10
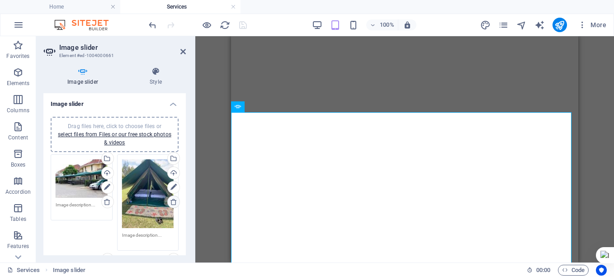
click at [173, 199] on icon at bounding box center [173, 201] width 7 height 7
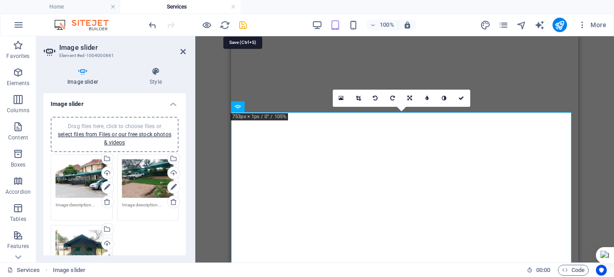
click at [242, 24] on icon "save" at bounding box center [243, 25] width 10 height 10
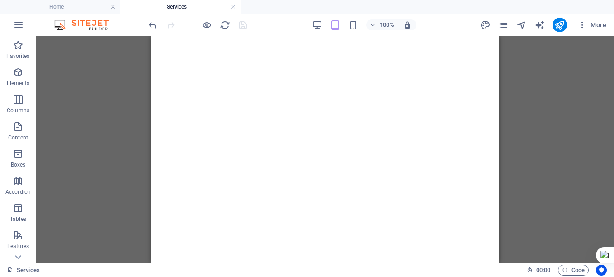
scroll to position [580, 0]
click at [181, 206] on span "Gallery" at bounding box center [189, 205] width 17 height 5
select select "4"
select select "%"
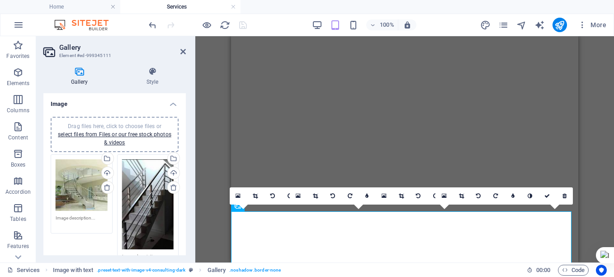
drag, startPoint x: 182, startPoint y: 119, endPoint x: 182, endPoint y: 133, distance: 14.0
drag, startPoint x: 184, startPoint y: 130, endPoint x: 183, endPoint y: 157, distance: 26.7
click at [104, 187] on icon at bounding box center [107, 187] width 7 height 7
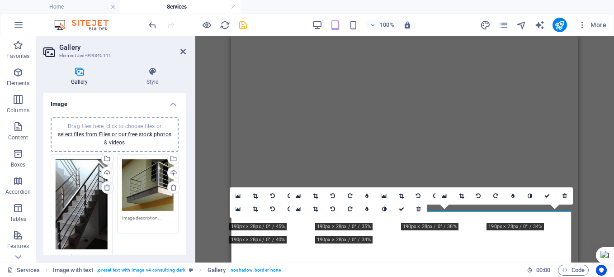
click at [104, 187] on icon at bounding box center [107, 187] width 7 height 7
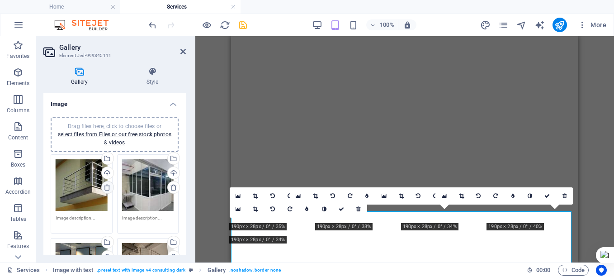
click at [104, 187] on icon at bounding box center [107, 187] width 7 height 7
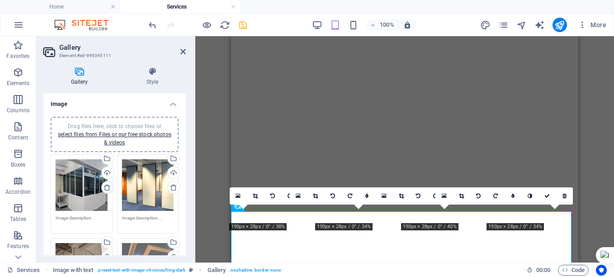
click at [104, 187] on icon at bounding box center [107, 187] width 7 height 7
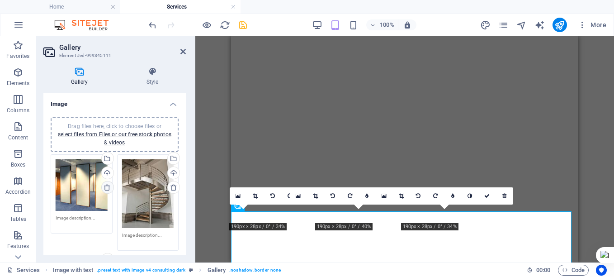
click at [104, 187] on icon at bounding box center [107, 187] width 7 height 7
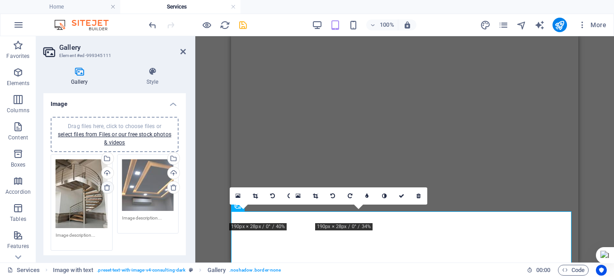
click at [104, 187] on icon at bounding box center [107, 187] width 7 height 7
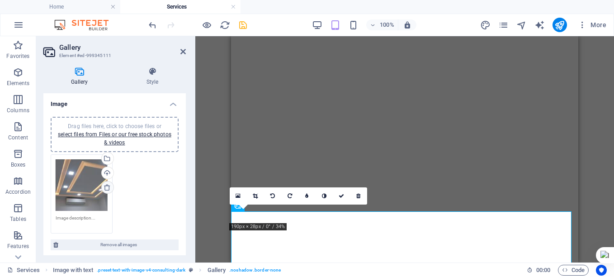
click at [104, 187] on icon at bounding box center [107, 187] width 7 height 7
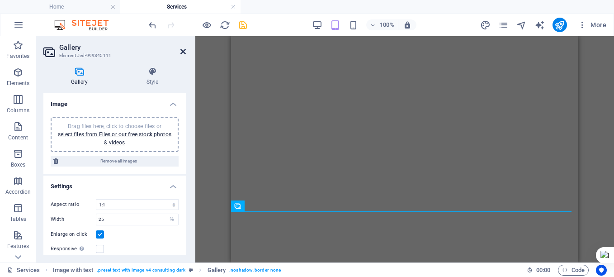
click at [181, 50] on icon at bounding box center [182, 51] width 5 height 7
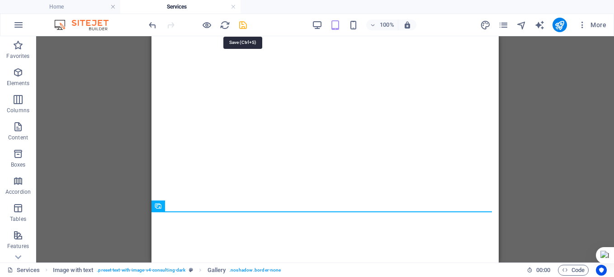
click at [239, 22] on icon "save" at bounding box center [243, 25] width 10 height 10
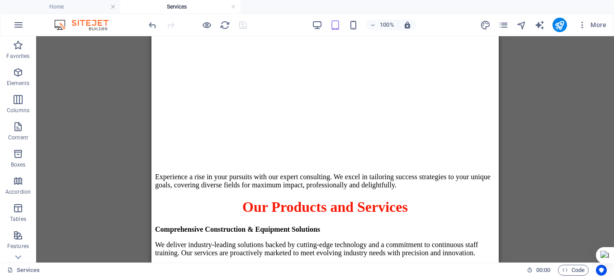
scroll to position [743, 0]
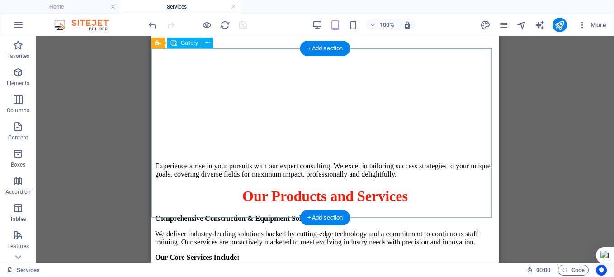
select select "4"
select select "%"
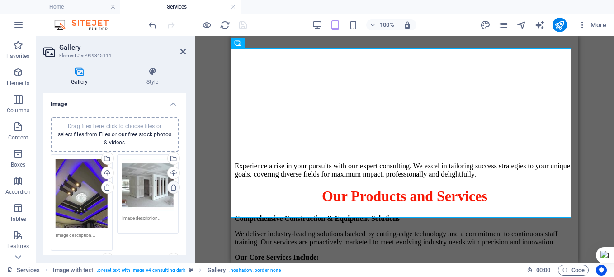
click at [173, 185] on icon at bounding box center [173, 187] width 7 height 7
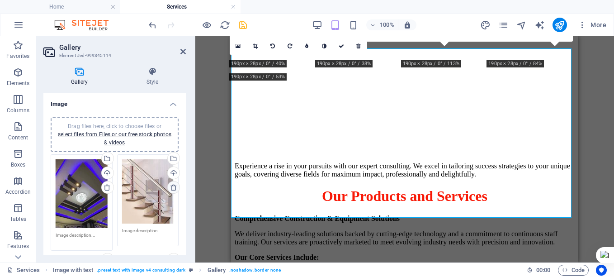
click at [171, 187] on icon at bounding box center [173, 187] width 7 height 7
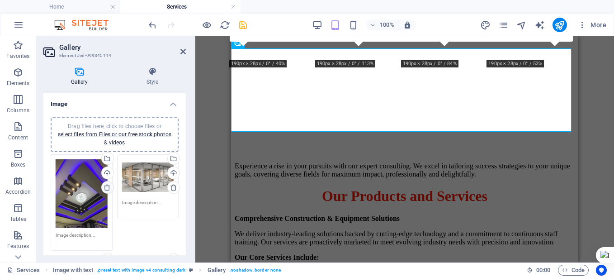
click at [108, 187] on icon at bounding box center [107, 187] width 7 height 7
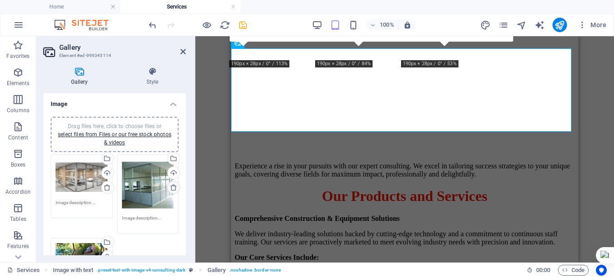
click at [172, 188] on icon at bounding box center [173, 187] width 7 height 7
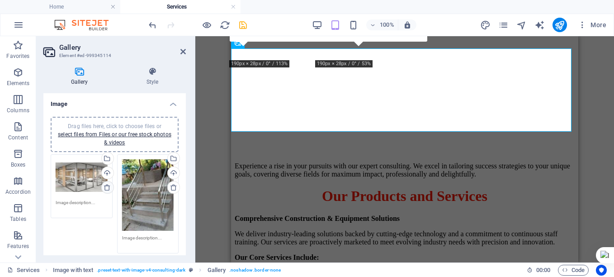
click at [109, 185] on icon at bounding box center [107, 187] width 7 height 7
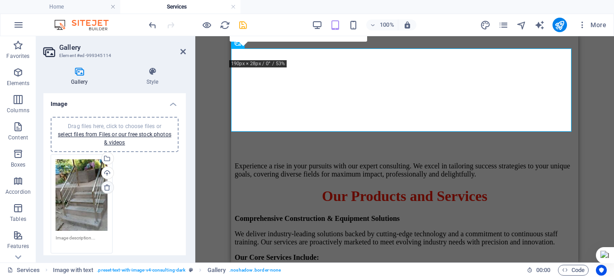
click at [109, 185] on icon at bounding box center [107, 187] width 7 height 7
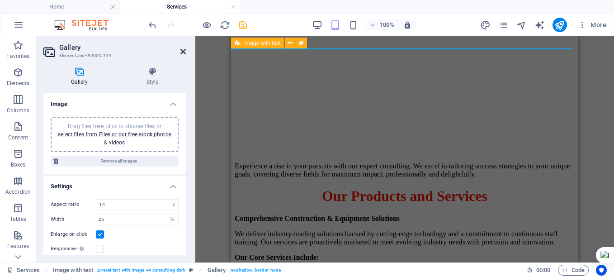
click at [182, 50] on icon at bounding box center [182, 51] width 5 height 7
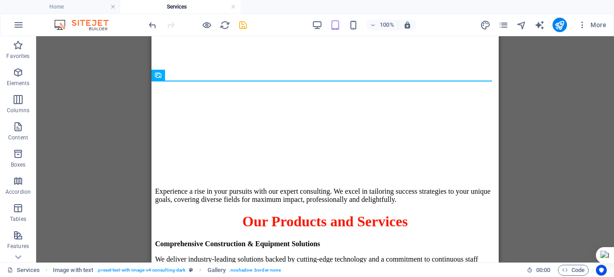
scroll to position [707, 0]
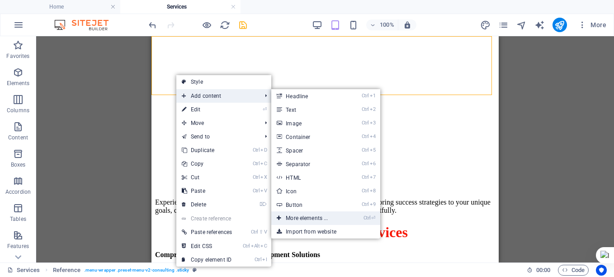
click at [301, 217] on link "Ctrl ⏎ More elements ..." at bounding box center [308, 218] width 75 height 14
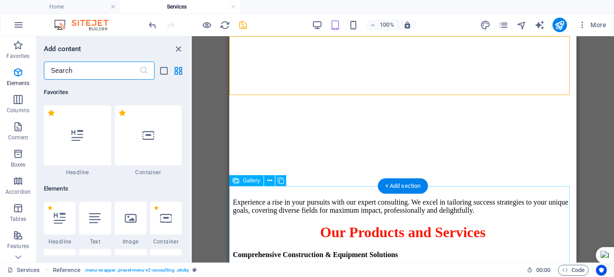
scroll to position [96, 0]
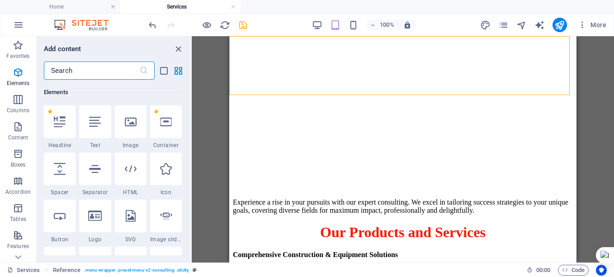
click at [68, 71] on input "text" at bounding box center [91, 71] width 95 height 18
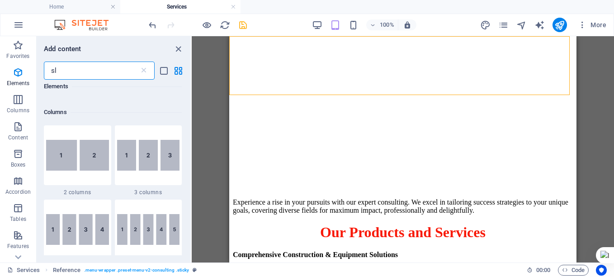
scroll to position [0, 0]
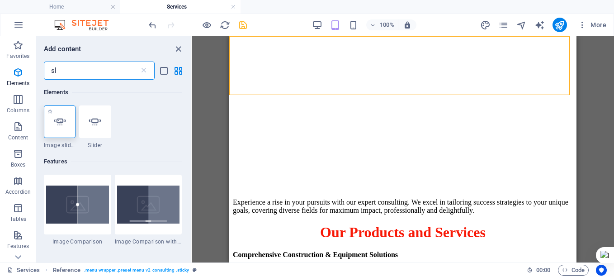
type input "sl"
click at [60, 124] on icon at bounding box center [60, 122] width 12 height 12
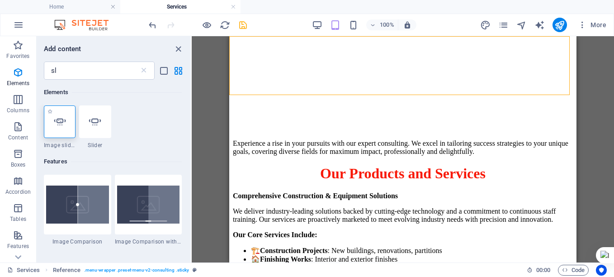
select select "ms"
select select "s"
select select "progressive"
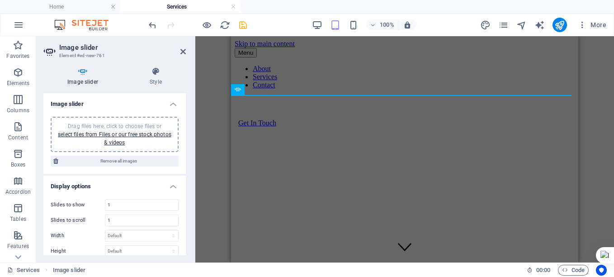
click at [597, 129] on div "H1 Banner Container Image slider Reference Image with text Gallery Image with t…" at bounding box center [404, 149] width 419 height 226
click at [183, 53] on icon at bounding box center [182, 51] width 5 height 7
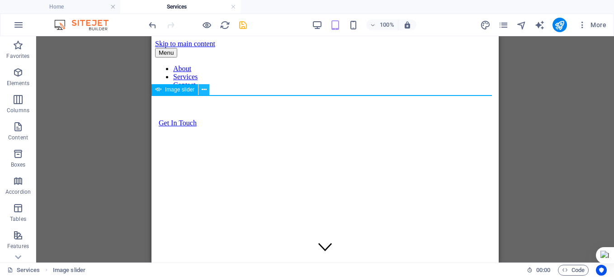
click at [205, 92] on icon at bounding box center [204, 89] width 5 height 9
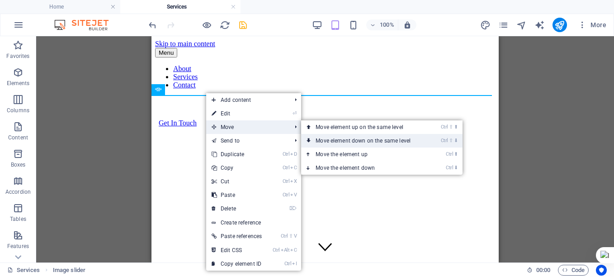
click at [348, 144] on link "Ctrl ⇧ ⬇ Move element down on the same level" at bounding box center [365, 141] width 128 height 14
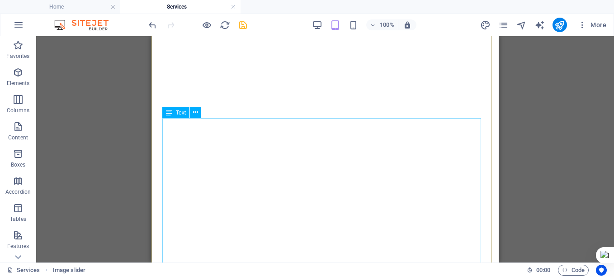
scroll to position [295, 0]
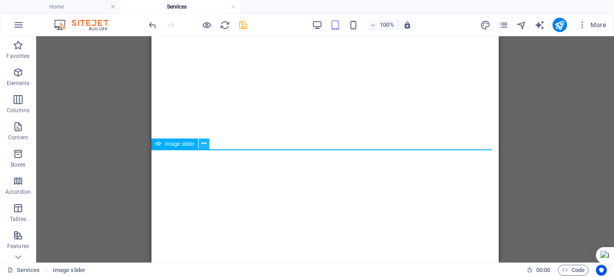
click at [203, 145] on icon at bounding box center [204, 143] width 5 height 9
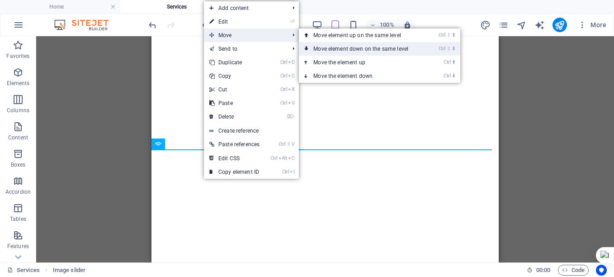
click at [331, 47] on link "Ctrl ⇧ ⬇ Move element down on the same level" at bounding box center [363, 49] width 128 height 14
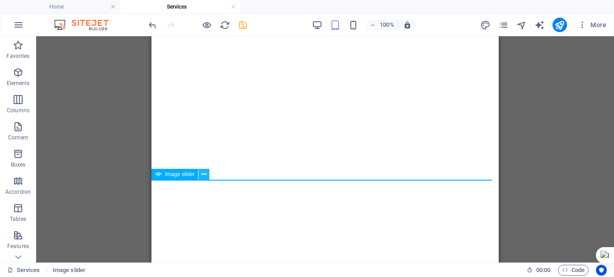
click at [206, 176] on icon at bounding box center [204, 174] width 5 height 9
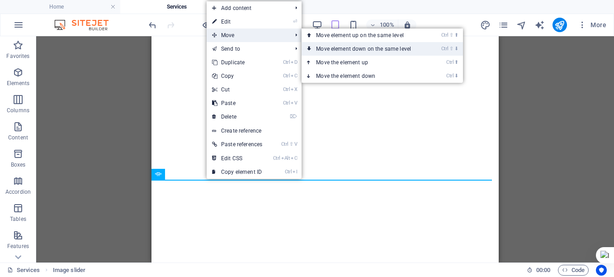
click at [334, 52] on link "Ctrl ⇧ ⬇ Move element down on the same level" at bounding box center [366, 49] width 128 height 14
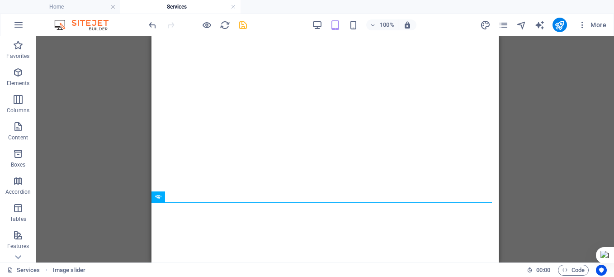
scroll to position [581, 0]
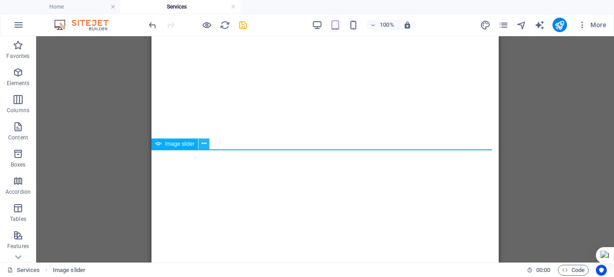
click at [207, 146] on button at bounding box center [204, 143] width 11 height 11
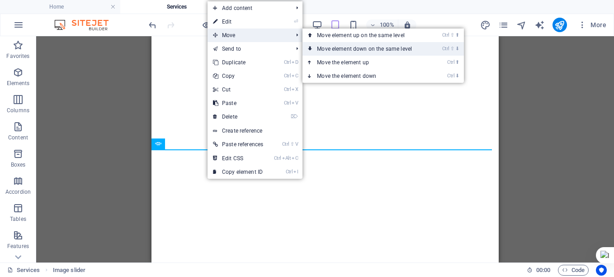
click at [332, 49] on link "Ctrl ⇧ ⬇ Move element down on the same level" at bounding box center [367, 49] width 128 height 14
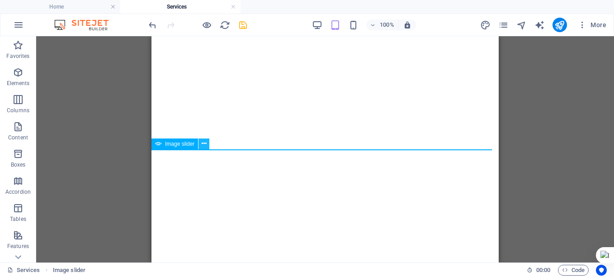
click at [204, 145] on icon at bounding box center [204, 143] width 5 height 9
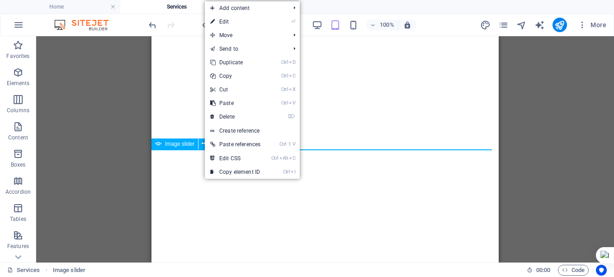
click at [174, 146] on span "Image slider" at bounding box center [179, 143] width 29 height 5
select select "ms"
select select "s"
select select "progressive"
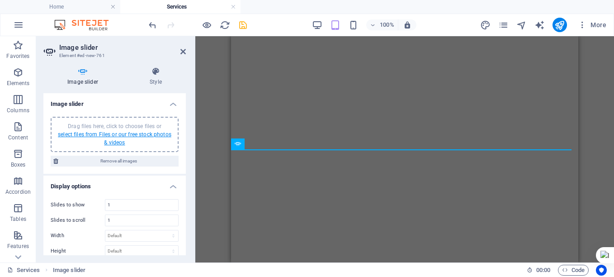
click at [129, 134] on link "select files from Files or our free stock photos & videos" at bounding box center [115, 138] width 114 height 14
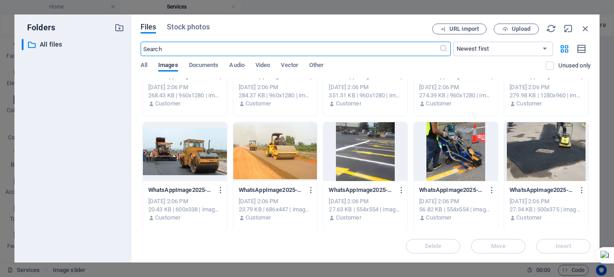
scroll to position [987, 0]
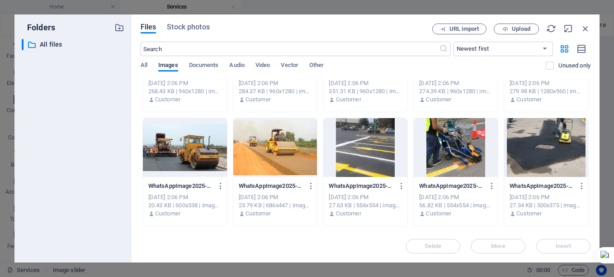
drag, startPoint x: 589, startPoint y: 198, endPoint x: 587, endPoint y: 223, distance: 24.5
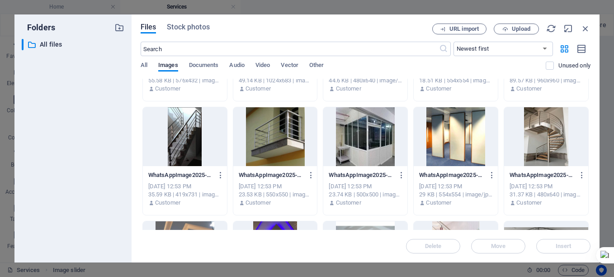
scroll to position [1919, 0]
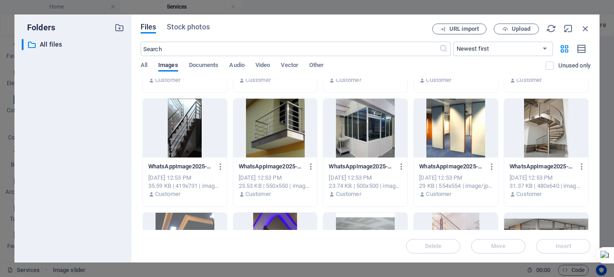
click at [267, 139] on div at bounding box center [275, 128] width 84 height 59
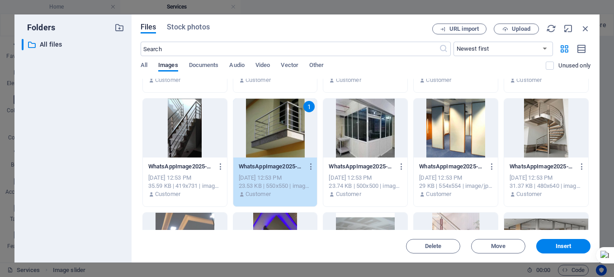
click at [363, 143] on div at bounding box center [365, 128] width 84 height 59
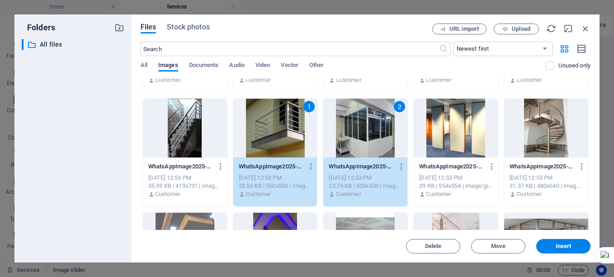
click at [458, 146] on div at bounding box center [456, 128] width 84 height 59
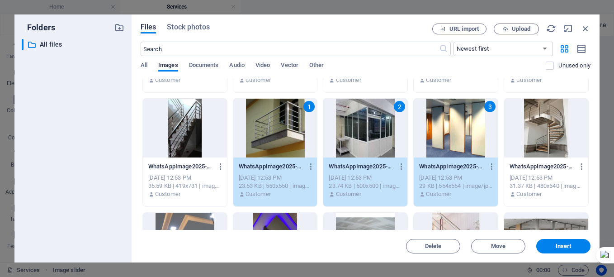
click at [541, 128] on div at bounding box center [546, 128] width 84 height 59
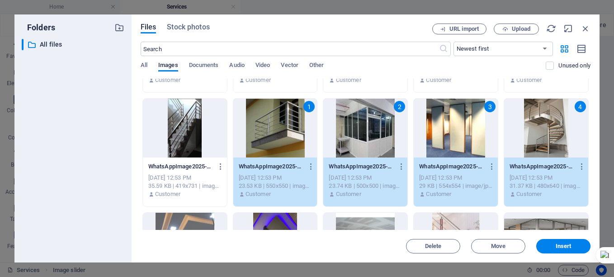
click at [199, 218] on div at bounding box center [185, 242] width 84 height 59
click at [285, 218] on div at bounding box center [275, 242] width 84 height 59
click at [569, 247] on span "Insert" at bounding box center [564, 245] width 16 height 5
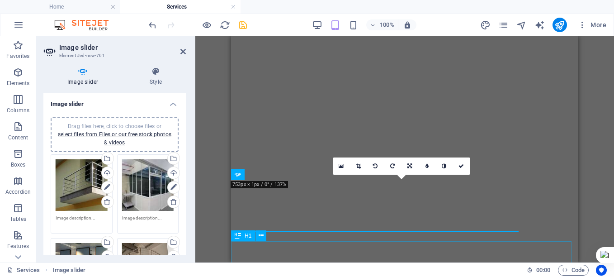
scroll to position [531, 0]
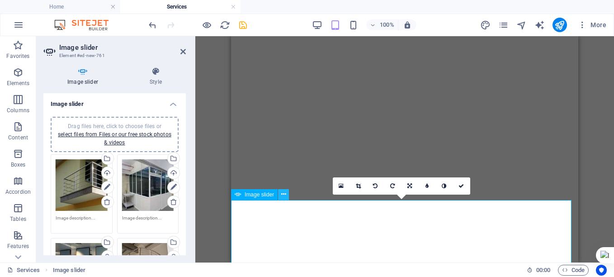
click at [280, 196] on button at bounding box center [283, 194] width 11 height 11
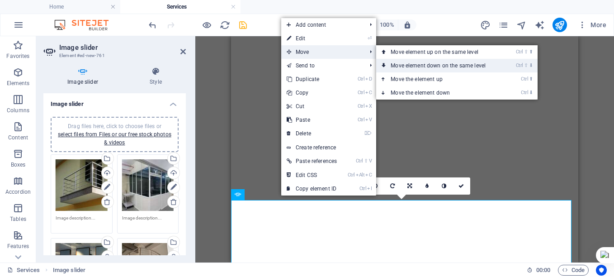
click at [404, 65] on link "Ctrl ⇧ ⬇ Move element down on the same level" at bounding box center [440, 66] width 128 height 14
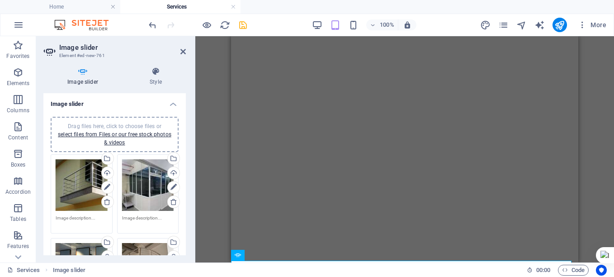
click at [590, 177] on div "Drag and drop a file to add it H1 Banner Banner Container Image slider Referenc…" at bounding box center [404, 149] width 419 height 226
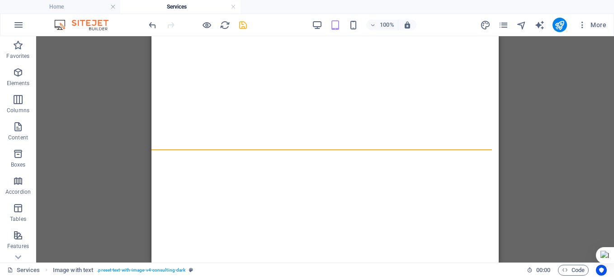
scroll to position [1096, 0]
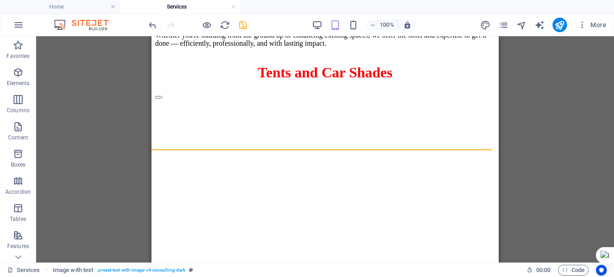
click at [537, 75] on div "Drag and drop a file to add it H1 Banner Banner Container Image slider Referenc…" at bounding box center [325, 149] width 578 height 226
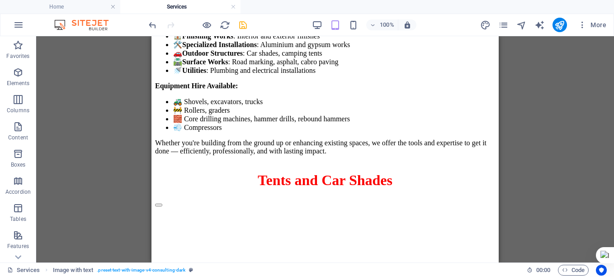
scroll to position [988, 0]
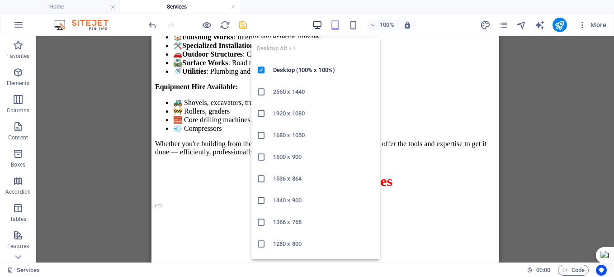
click at [318, 22] on icon "button" at bounding box center [317, 25] width 10 height 10
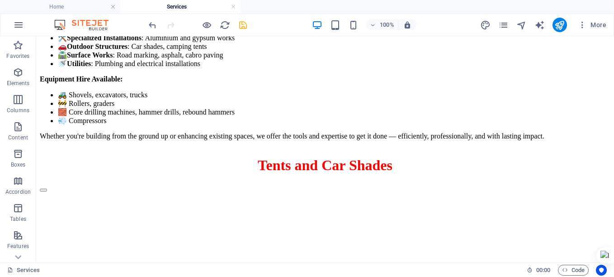
scroll to position [1153, 0]
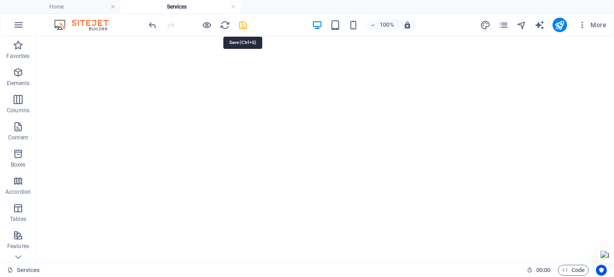
click at [245, 25] on icon "save" at bounding box center [243, 25] width 10 height 10
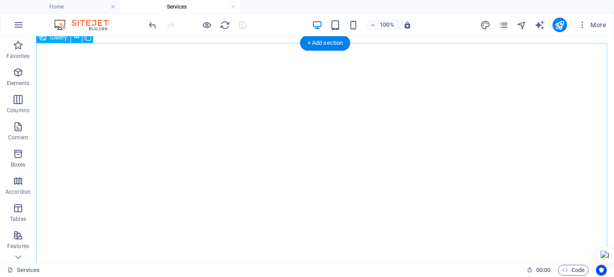
scroll to position [1698, 0]
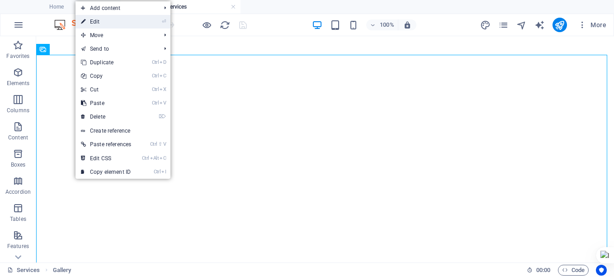
click at [122, 25] on link "⏎ Edit" at bounding box center [106, 22] width 61 height 14
select select "4"
select select "px"
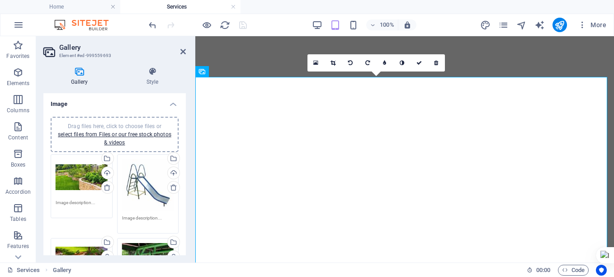
scroll to position [1348, 0]
click at [105, 188] on icon at bounding box center [107, 187] width 7 height 7
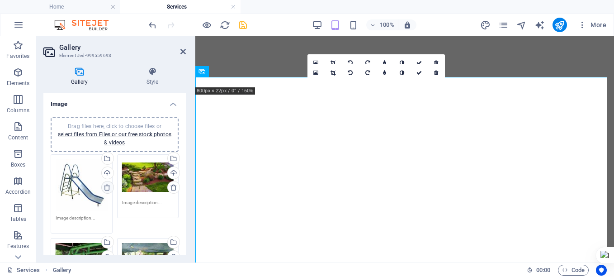
click at [105, 188] on icon at bounding box center [107, 187] width 7 height 7
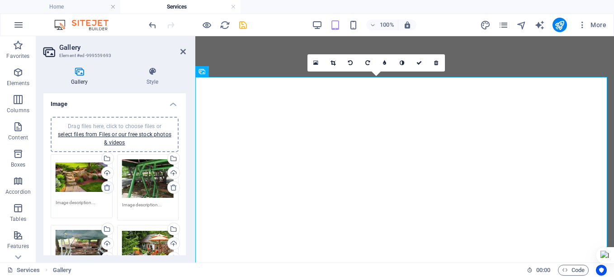
click at [105, 188] on icon at bounding box center [107, 187] width 7 height 7
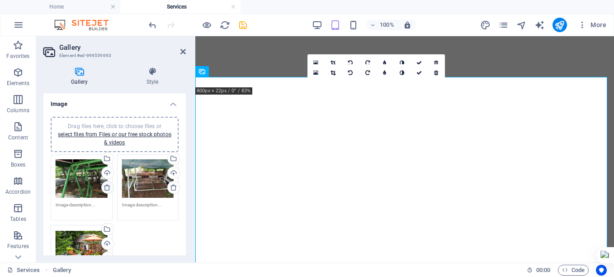
click at [105, 188] on icon at bounding box center [107, 187] width 7 height 7
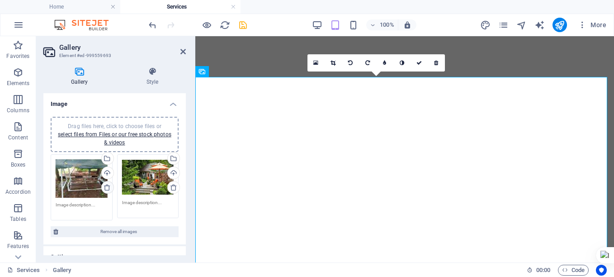
click at [105, 188] on icon at bounding box center [107, 187] width 7 height 7
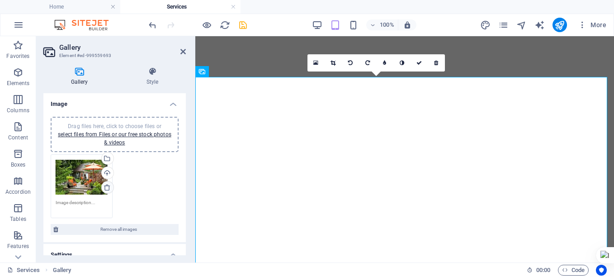
click at [105, 188] on icon at bounding box center [107, 187] width 7 height 7
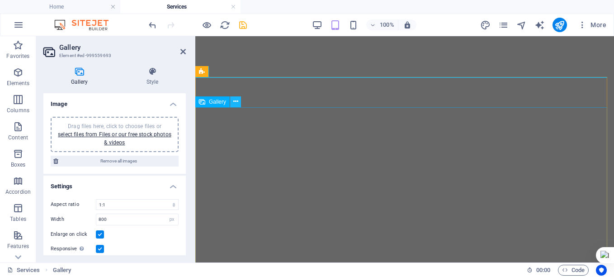
click at [234, 102] on icon at bounding box center [235, 101] width 5 height 9
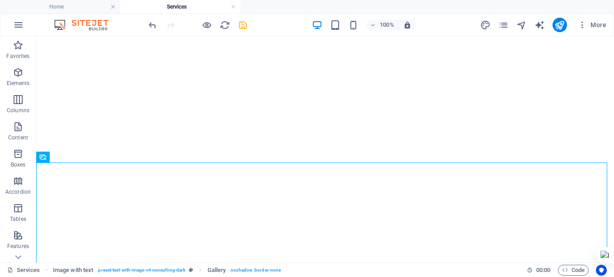
scroll to position [1607, 0]
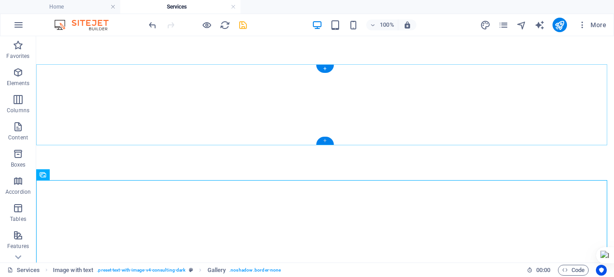
click at [324, 139] on div "+" at bounding box center [325, 141] width 18 height 8
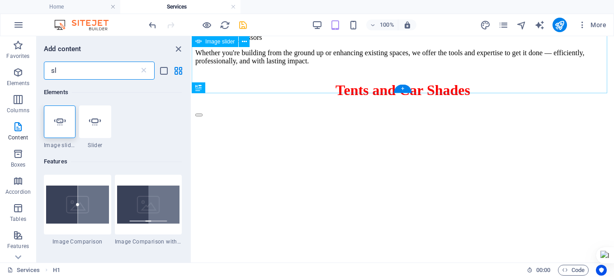
scroll to position [1238, 0]
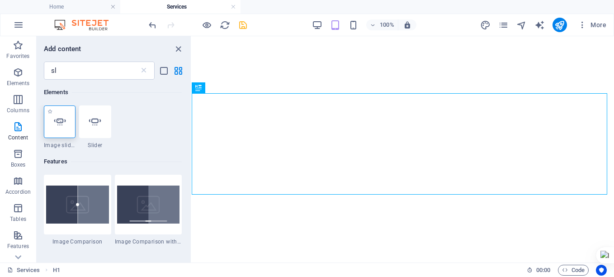
click at [62, 124] on icon at bounding box center [60, 122] width 12 height 12
click at [192, 124] on div "H1 Banner Banner Container Image slider Reference Image with text Gallery Image…" at bounding box center [403, 149] width 423 height 226
select select "ms"
select select "s"
select select "progressive"
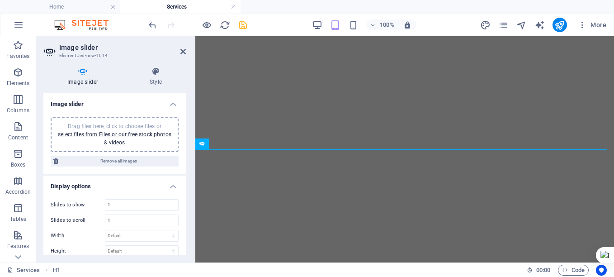
scroll to position [1280, 0]
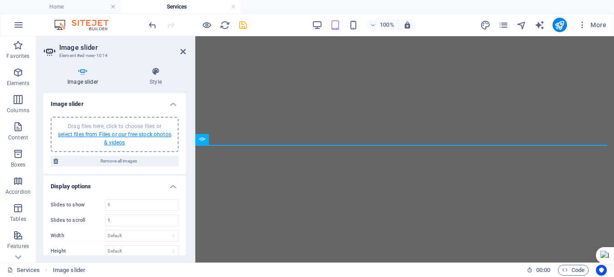
drag, startPoint x: 62, startPoint y: 124, endPoint x: 113, endPoint y: 136, distance: 52.0
click at [113, 136] on link "select files from Files or our free stock photos & videos" at bounding box center [115, 138] width 114 height 14
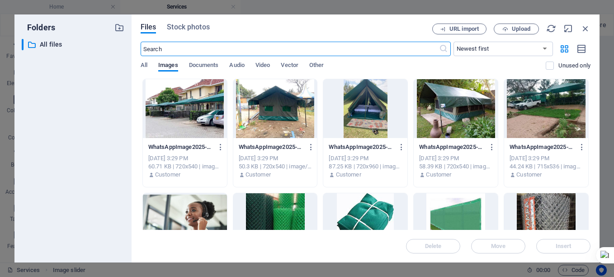
scroll to position [1141, 0]
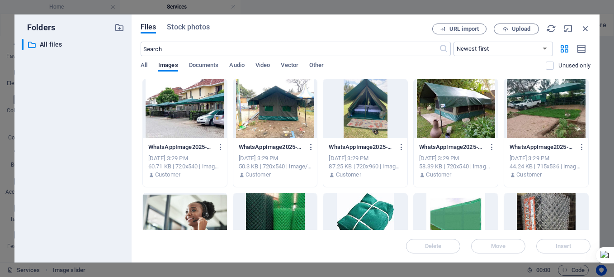
drag, startPoint x: 590, startPoint y: 91, endPoint x: 599, endPoint y: 86, distance: 10.1
click at [599, 86] on div "Files Stock photos URL import Upload ​ Newest first Oldest first Name (A-Z) Nam…" at bounding box center [366, 138] width 468 height 248
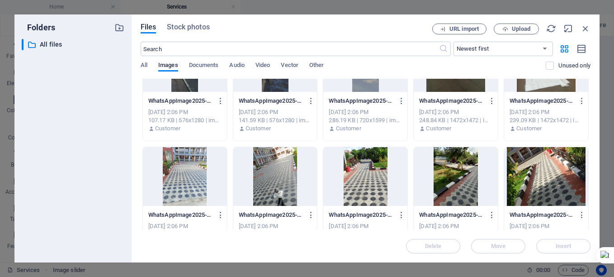
scroll to position [845, 0]
drag, startPoint x: 591, startPoint y: 176, endPoint x: 590, endPoint y: 189, distance: 12.7
click at [590, 190] on div "Files Stock photos URL import Upload ​ Newest first Oldest first Name (A-Z) Nam…" at bounding box center [366, 138] width 468 height 248
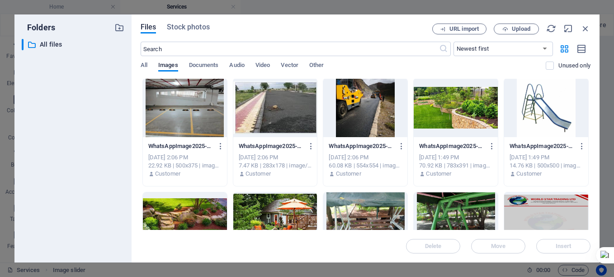
scroll to position [1129, 0]
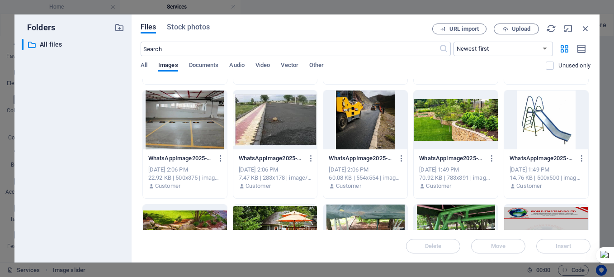
click at [533, 128] on div at bounding box center [546, 119] width 84 height 59
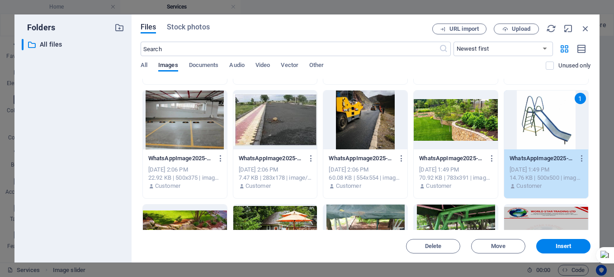
click at [467, 128] on div at bounding box center [456, 119] width 84 height 59
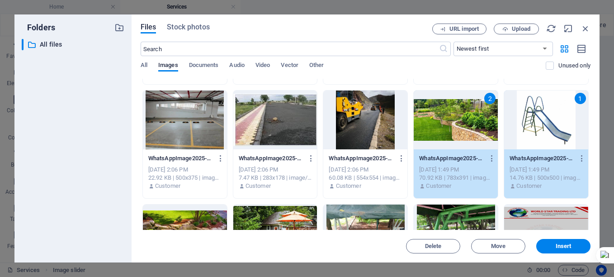
click at [452, 217] on div at bounding box center [456, 233] width 84 height 59
click at [377, 212] on div at bounding box center [365, 233] width 84 height 59
click at [288, 217] on div at bounding box center [275, 233] width 84 height 59
click at [179, 221] on div at bounding box center [185, 233] width 84 height 59
click at [571, 248] on span "Insert" at bounding box center [564, 245] width 16 height 5
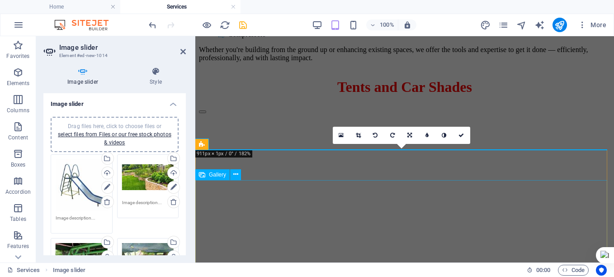
scroll to position [1276, 0]
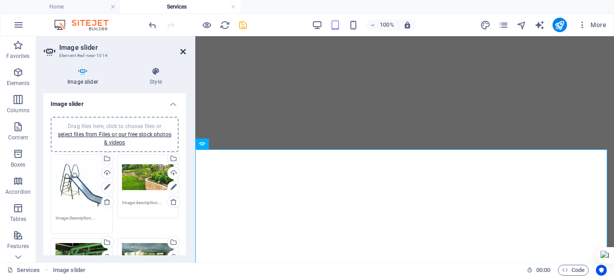
click at [183, 51] on icon at bounding box center [182, 51] width 5 height 7
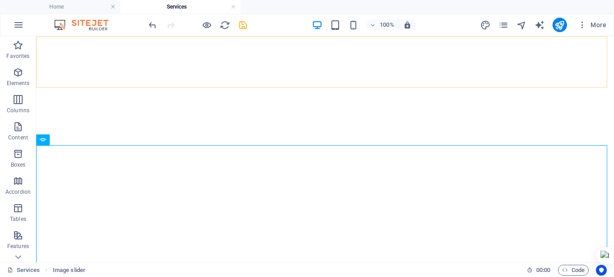
scroll to position [1889, 0]
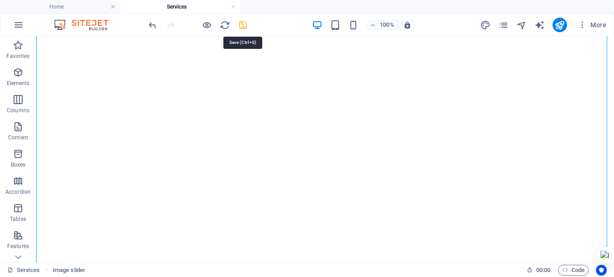
click at [242, 25] on icon "save" at bounding box center [243, 25] width 10 height 10
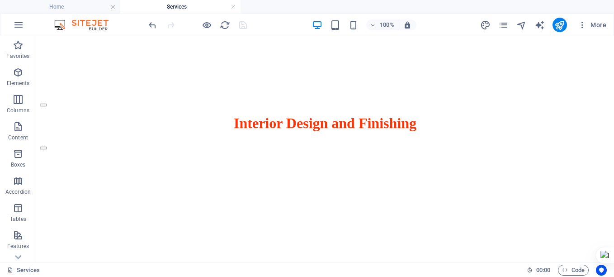
scroll to position [2294, 0]
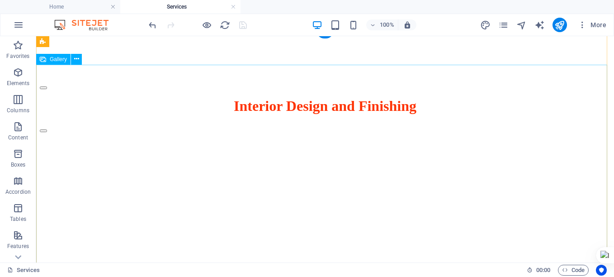
select select "4"
select select "%"
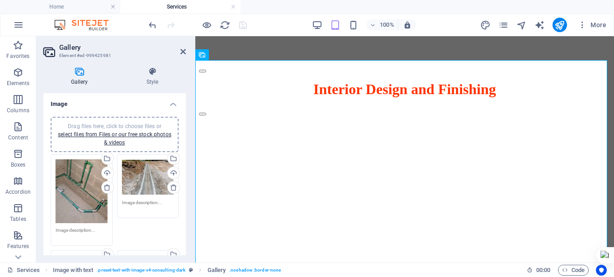
scroll to position [1807, 0]
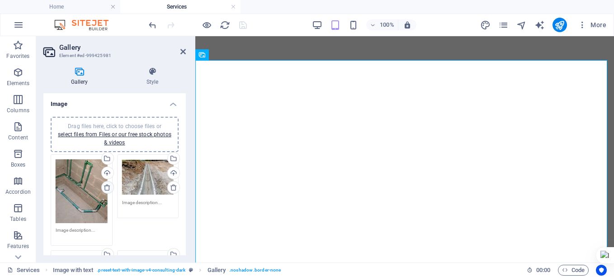
click at [107, 188] on icon at bounding box center [107, 187] width 7 height 7
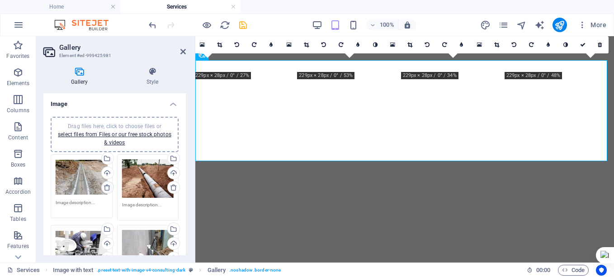
click at [107, 188] on icon at bounding box center [107, 187] width 7 height 7
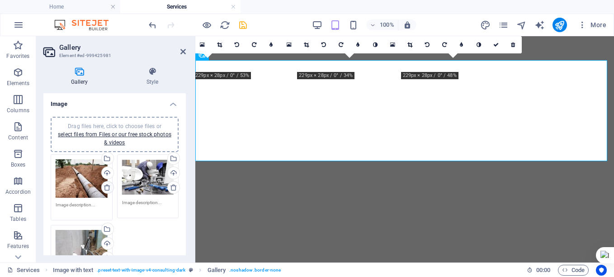
click at [107, 188] on icon at bounding box center [107, 187] width 7 height 7
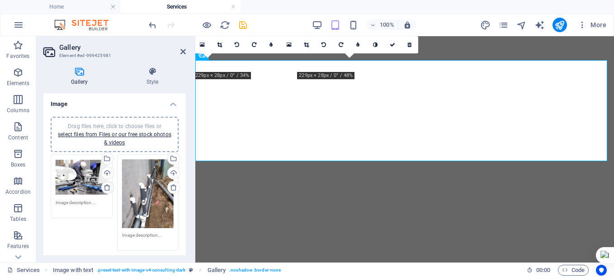
click at [107, 188] on icon at bounding box center [107, 187] width 7 height 7
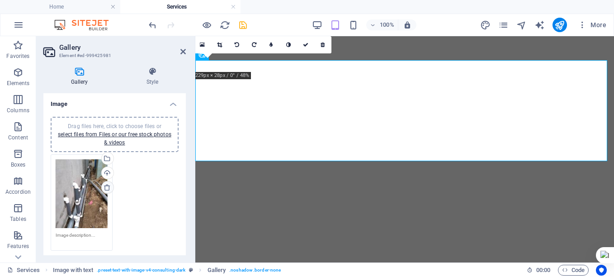
click at [107, 188] on icon at bounding box center [107, 187] width 7 height 7
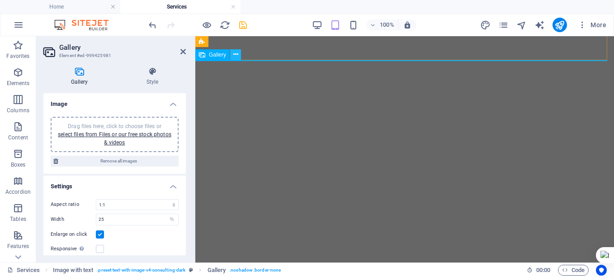
click at [235, 56] on icon at bounding box center [235, 54] width 5 height 9
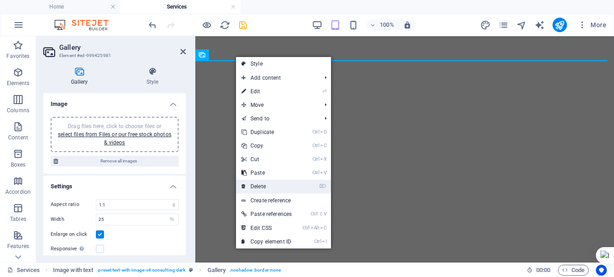
click at [277, 185] on link "⌦ Delete" at bounding box center [266, 187] width 61 height 14
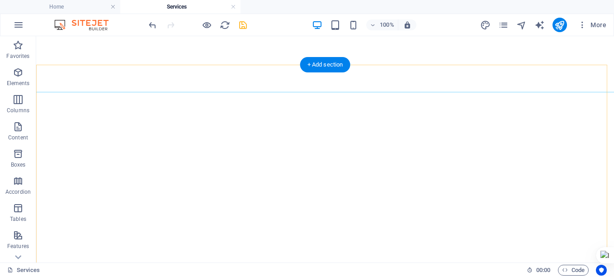
scroll to position [2294, 0]
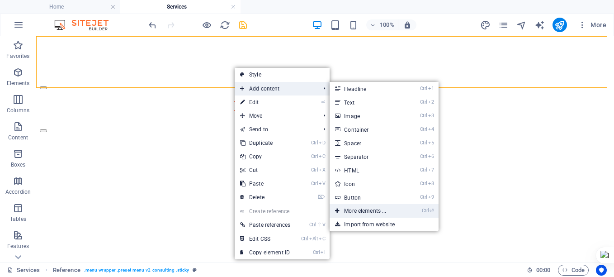
click at [364, 213] on link "Ctrl ⏎ More elements ..." at bounding box center [367, 211] width 75 height 14
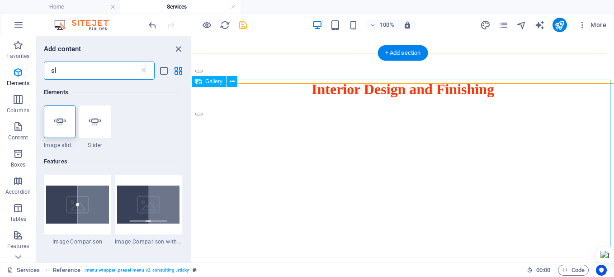
scroll to position [1818, 0]
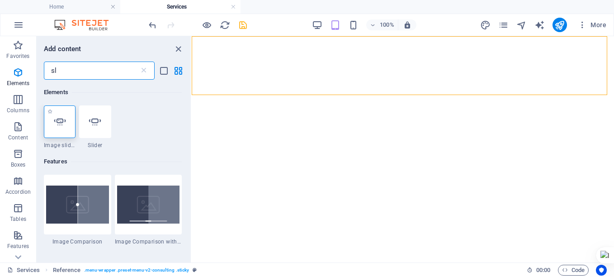
click at [63, 124] on icon at bounding box center [60, 122] width 12 height 12
click at [192, 124] on div "H1 Banner Banner Container Image slider Reference Image with text Gallery Image…" at bounding box center [403, 149] width 423 height 226
select select "ms"
select select "s"
select select "progressive"
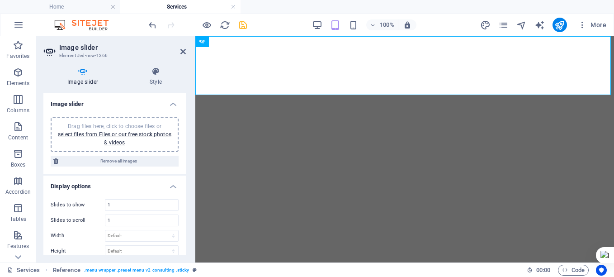
scroll to position [0, 0]
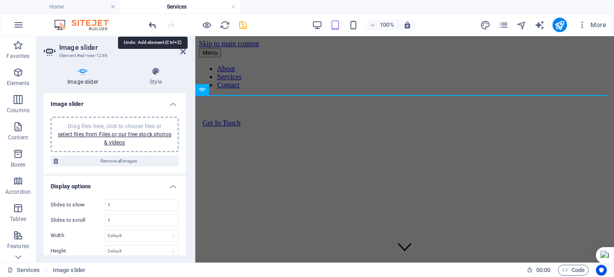
click at [152, 25] on icon "undo" at bounding box center [152, 25] width 10 height 10
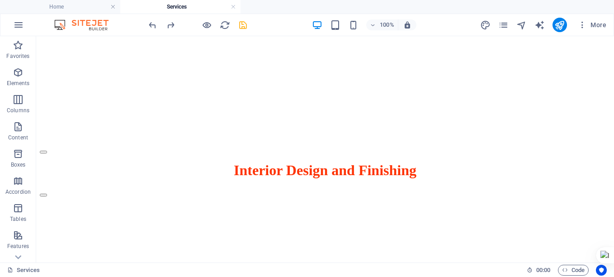
scroll to position [2195, 0]
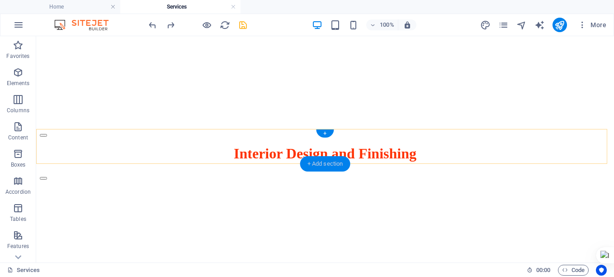
click at [332, 162] on div "+ Add section" at bounding box center [325, 163] width 50 height 15
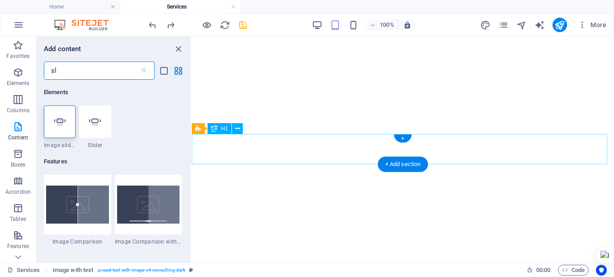
scroll to position [1714, 0]
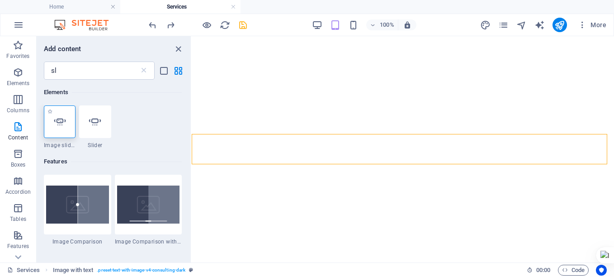
click at [57, 121] on icon at bounding box center [60, 122] width 12 height 12
click at [192, 121] on div "H1 Banner Banner Container Image slider Reference Image with text Gallery Image…" at bounding box center [403, 149] width 423 height 226
select select "ms"
select select "s"
select select "progressive"
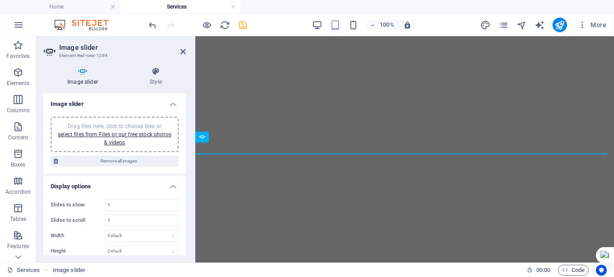
scroll to position [1725, 0]
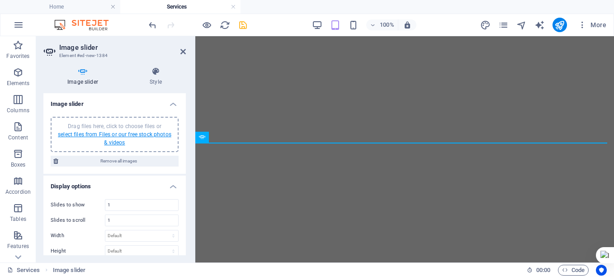
drag, startPoint x: 57, startPoint y: 121, endPoint x: 119, endPoint y: 136, distance: 63.7
click at [119, 136] on link "select files from Files or our free stock photos & videos" at bounding box center [115, 138] width 114 height 14
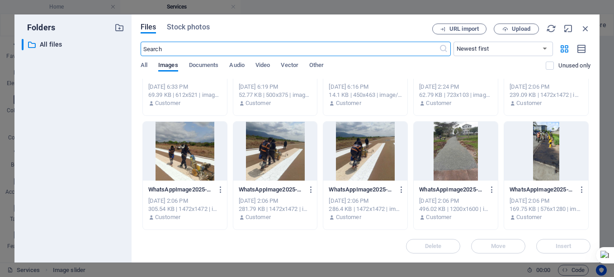
scroll to position [612, 0]
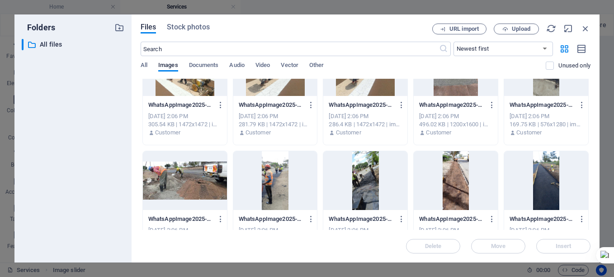
drag, startPoint x: 588, startPoint y: 160, endPoint x: 590, endPoint y: 175, distance: 14.7
click at [589, 176] on div "Drop files here to upload them instantly WhatsAppImage2025-09-29at20.18.193-0Ip…" at bounding box center [366, 154] width 450 height 151
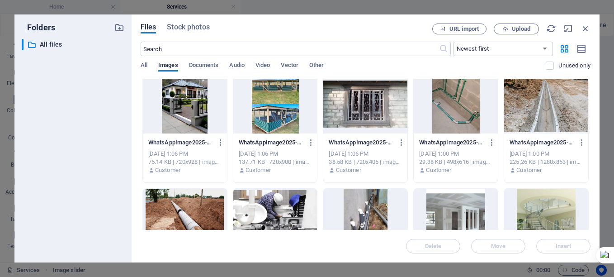
scroll to position [1722, 0]
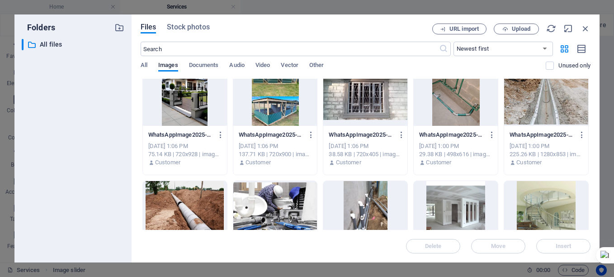
click at [264, 196] on div at bounding box center [275, 210] width 84 height 59
click at [353, 211] on div at bounding box center [365, 210] width 84 height 59
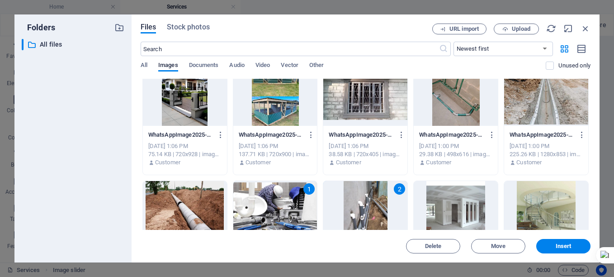
click at [180, 199] on div at bounding box center [185, 210] width 84 height 59
click at [458, 103] on div at bounding box center [456, 96] width 84 height 59
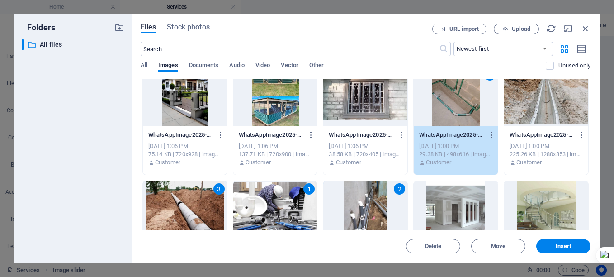
click at [524, 111] on div at bounding box center [546, 96] width 84 height 59
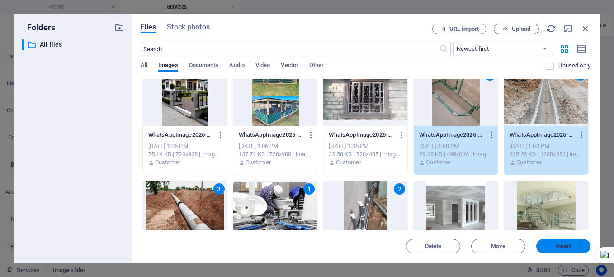
click at [556, 243] on span "Insert" at bounding box center [564, 245] width 16 height 5
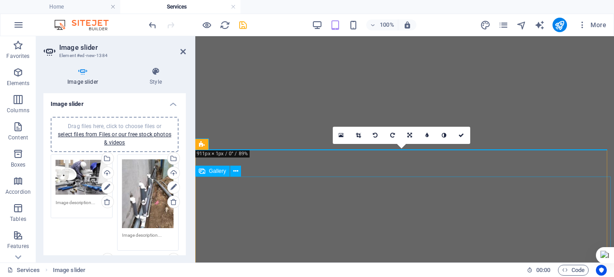
scroll to position [1718, 0]
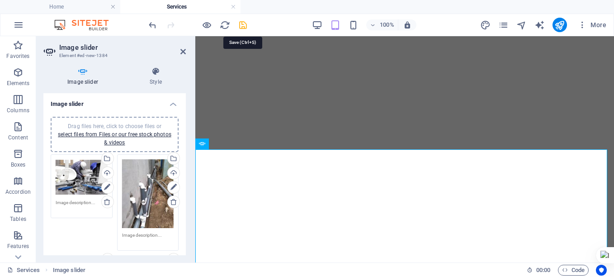
click at [242, 28] on icon "save" at bounding box center [243, 25] width 10 height 10
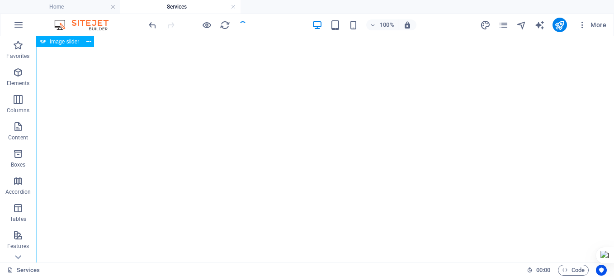
scroll to position [3039, 0]
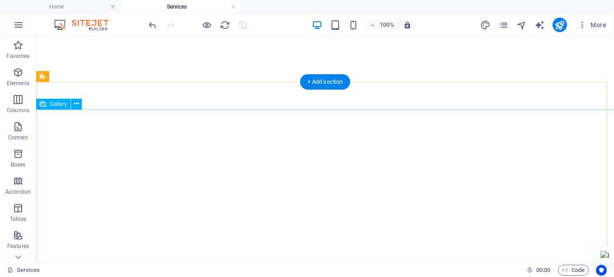
select select "4"
select select "%"
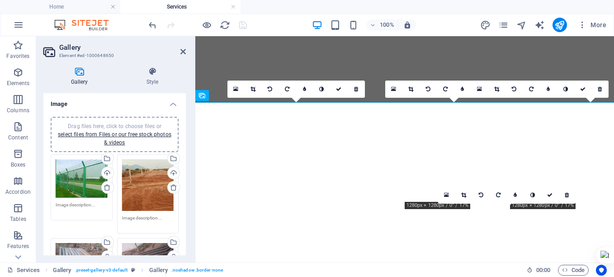
scroll to position [2555, 0]
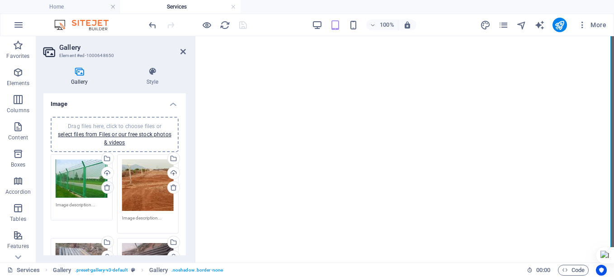
click at [107, 187] on icon at bounding box center [107, 187] width 7 height 7
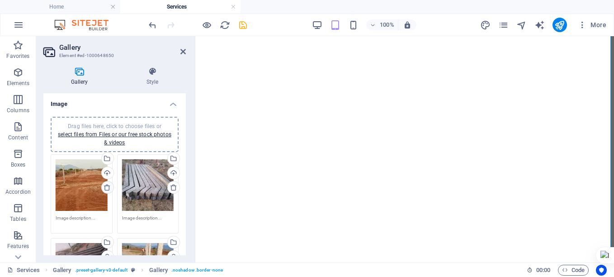
click at [107, 187] on icon at bounding box center [107, 187] width 7 height 7
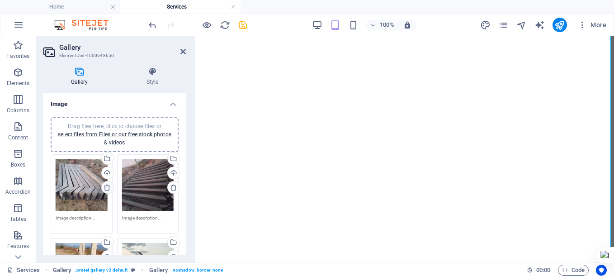
click at [107, 187] on icon at bounding box center [107, 187] width 7 height 7
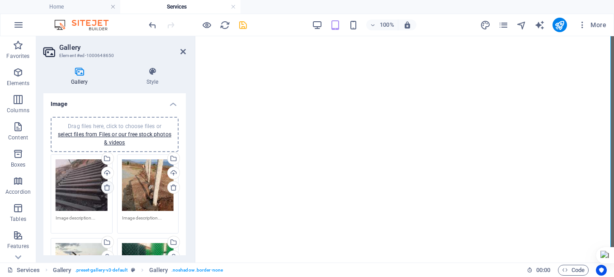
click at [107, 187] on icon at bounding box center [107, 187] width 7 height 7
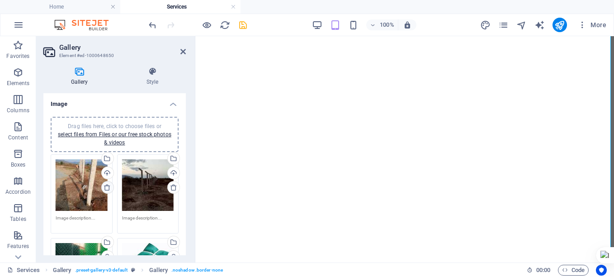
click at [107, 187] on icon at bounding box center [107, 187] width 7 height 7
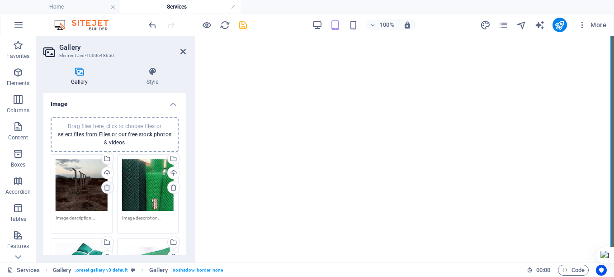
click at [107, 187] on icon at bounding box center [107, 187] width 7 height 7
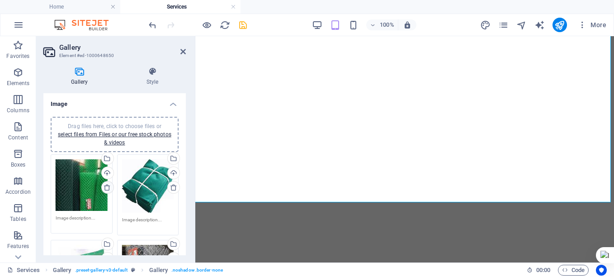
click at [107, 187] on icon at bounding box center [107, 187] width 7 height 7
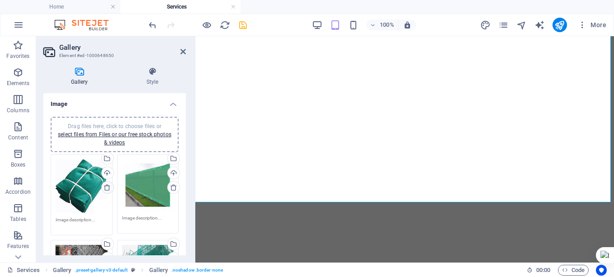
click at [107, 187] on icon at bounding box center [107, 187] width 7 height 7
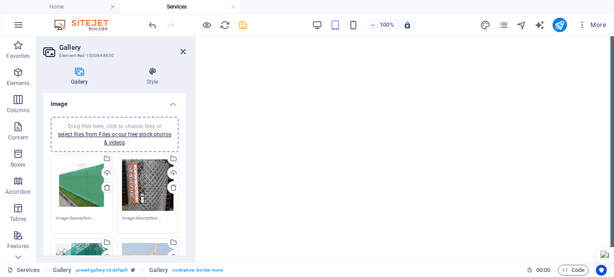
click at [107, 187] on icon at bounding box center [107, 187] width 7 height 7
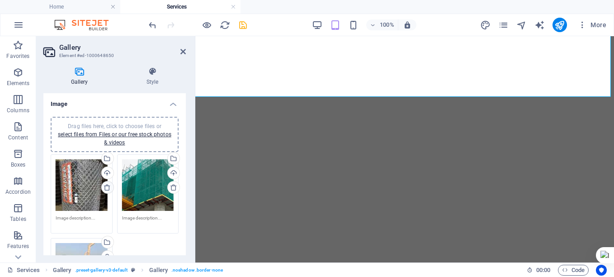
click at [107, 187] on icon at bounding box center [107, 187] width 7 height 7
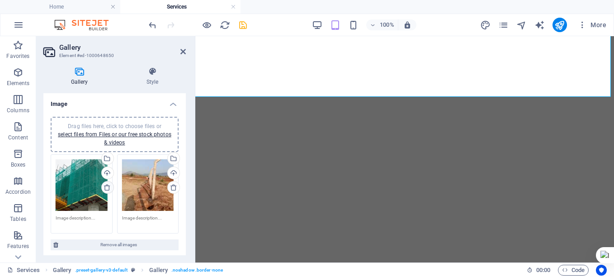
click at [107, 187] on icon at bounding box center [107, 187] width 7 height 7
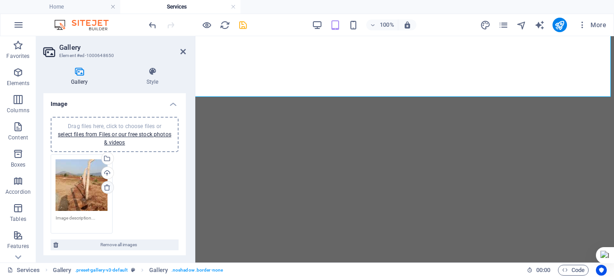
click at [107, 187] on icon at bounding box center [107, 187] width 7 height 7
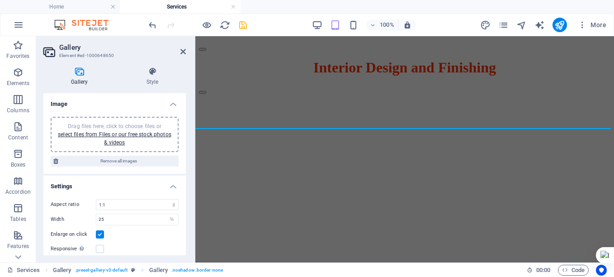
scroll to position [2302, 0]
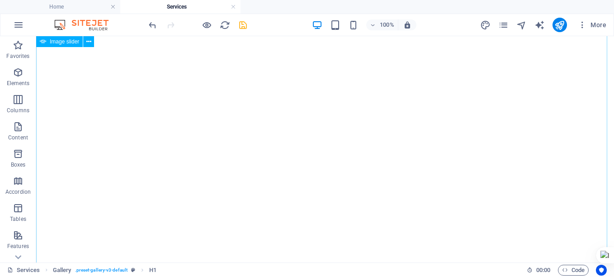
scroll to position [2981, 0]
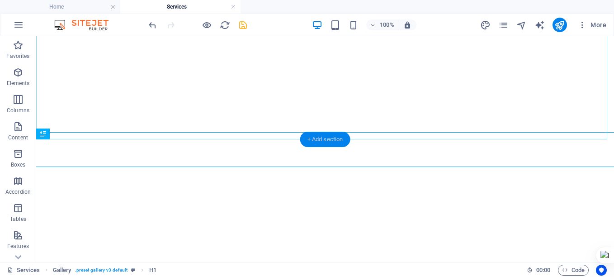
click at [312, 139] on div "+ Add section" at bounding box center [325, 139] width 50 height 15
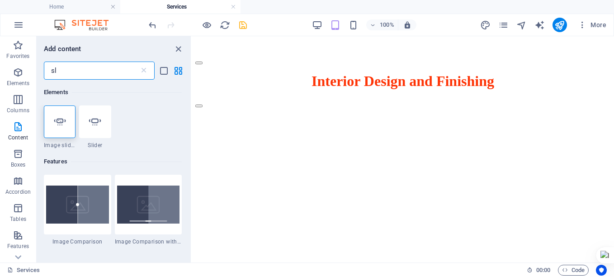
scroll to position [2289, 0]
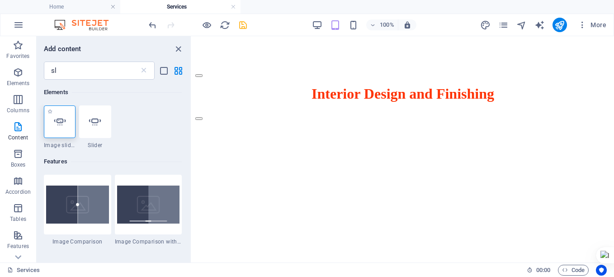
click at [60, 127] on icon at bounding box center [60, 122] width 12 height 12
click at [62, 120] on icon at bounding box center [60, 122] width 12 height 12
click at [101, 126] on icon at bounding box center [95, 122] width 12 height 12
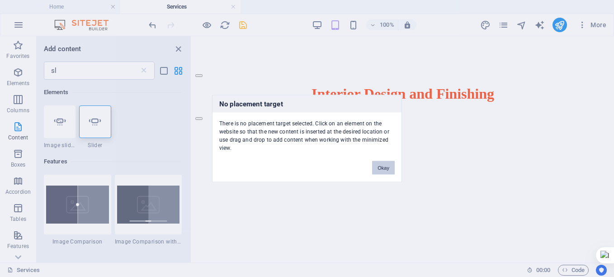
click at [387, 164] on button "Okay" at bounding box center [383, 168] width 23 height 14
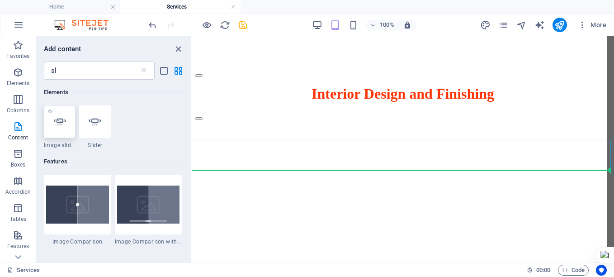
select select "ms"
select select "s"
select select "progressive"
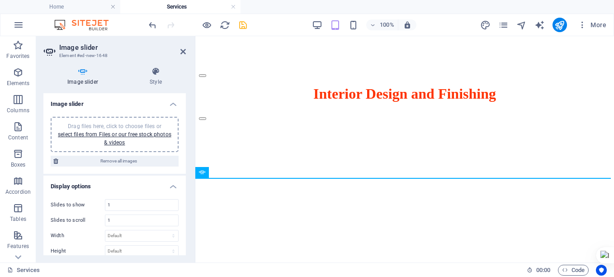
scroll to position [2271, 0]
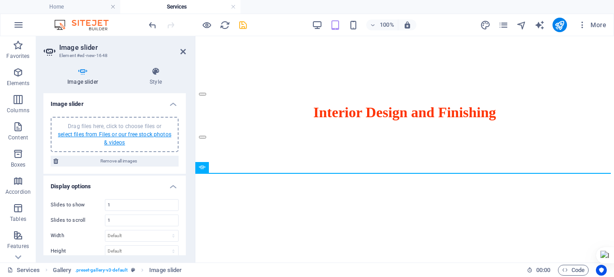
click at [147, 134] on link "select files from Files or our free stock photos & videos" at bounding box center [115, 138] width 114 height 14
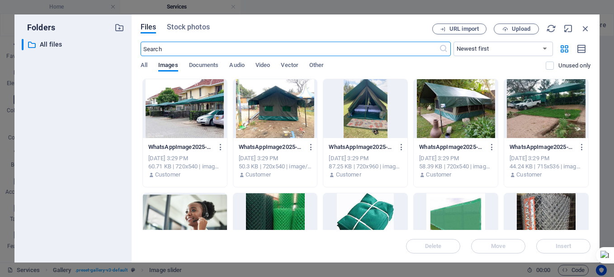
scroll to position [1900, 0]
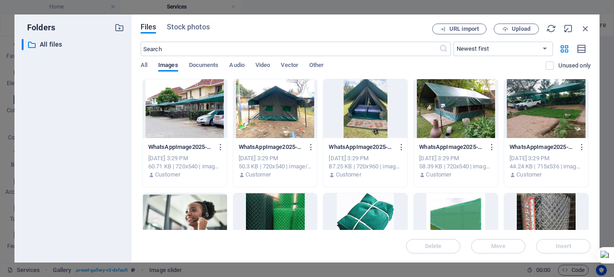
drag, startPoint x: 591, startPoint y: 102, endPoint x: 591, endPoint y: 111, distance: 9.5
click at [591, 111] on div "Files Stock photos URL import Upload ​ Newest first Oldest first Name (A-Z) Nam…" at bounding box center [366, 138] width 468 height 248
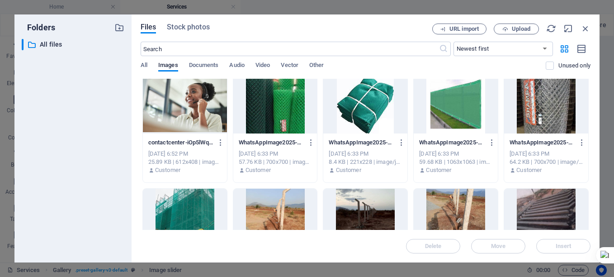
scroll to position [132, 0]
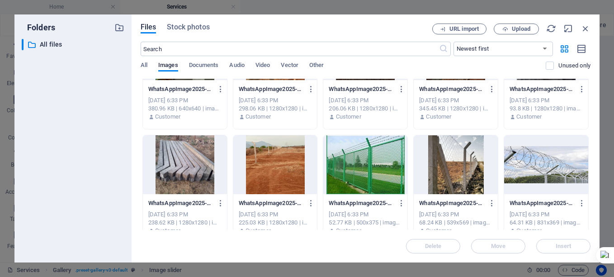
scroll to position [300, 0]
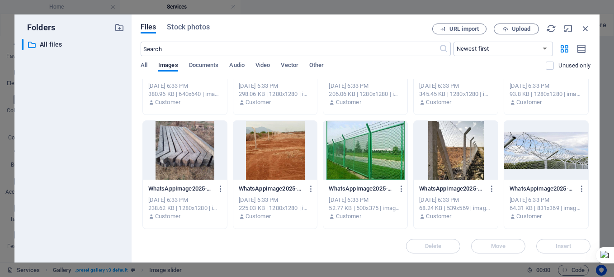
click at [366, 160] on div at bounding box center [365, 150] width 84 height 59
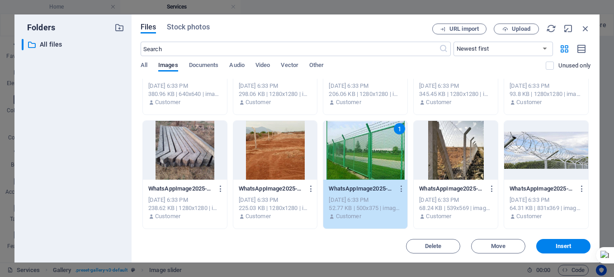
click at [532, 155] on div at bounding box center [546, 150] width 84 height 59
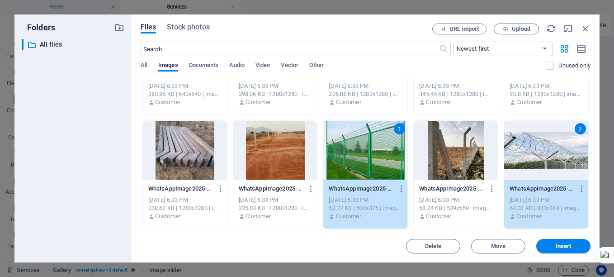
click at [449, 157] on div at bounding box center [456, 150] width 84 height 59
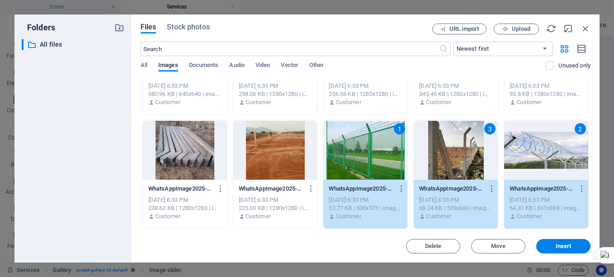
click at [449, 157] on div "3" at bounding box center [456, 150] width 84 height 59
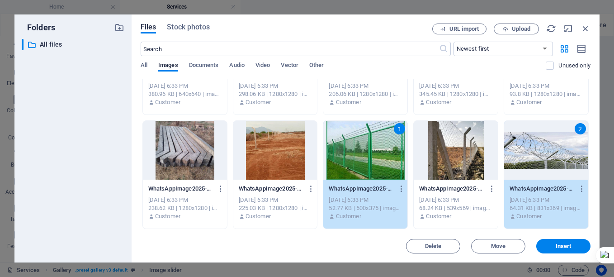
click at [466, 160] on div at bounding box center [456, 150] width 84 height 59
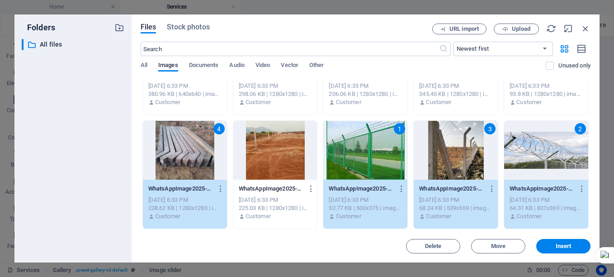
click at [279, 162] on div at bounding box center [275, 150] width 84 height 59
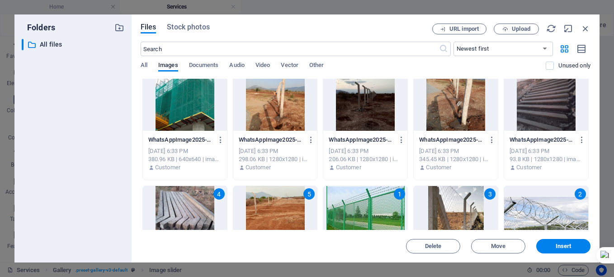
scroll to position [237, 0]
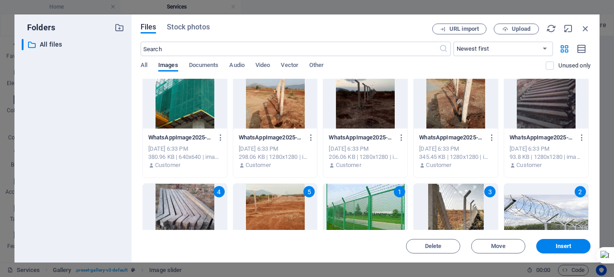
click at [306, 192] on div "5" at bounding box center [309, 191] width 11 height 11
click at [277, 128] on div at bounding box center [275, 99] width 84 height 59
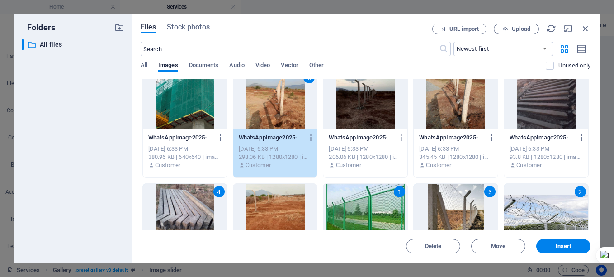
click at [190, 111] on div at bounding box center [185, 99] width 84 height 59
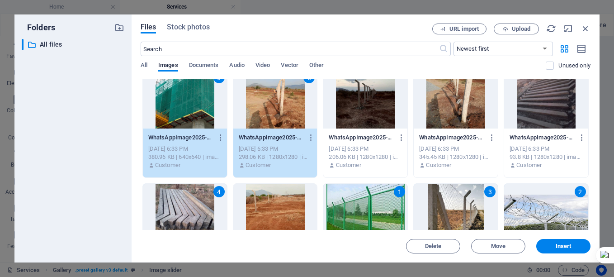
drag, startPoint x: 591, startPoint y: 137, endPoint x: 589, endPoint y: 132, distance: 5.6
click at [590, 127] on div "Files Stock photos URL import Upload ​ Newest first Oldest first Name (A-Z) Nam…" at bounding box center [366, 138] width 468 height 248
drag, startPoint x: 589, startPoint y: 143, endPoint x: 586, endPoint y: 130, distance: 13.3
click at [586, 130] on div "WhatsAppImage2025-09-29at20.18.193-0IpakjuKWMnz0TIDzJl7UQ.jpeg WhatsAppImage202…" at bounding box center [366, 180] width 450 height 679
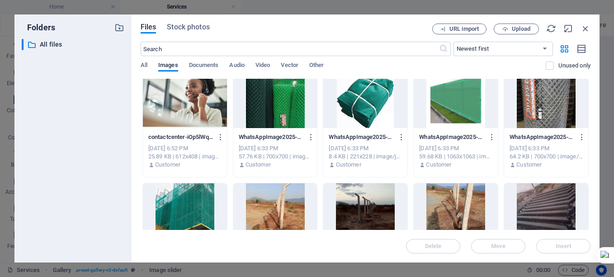
scroll to position [122, 0]
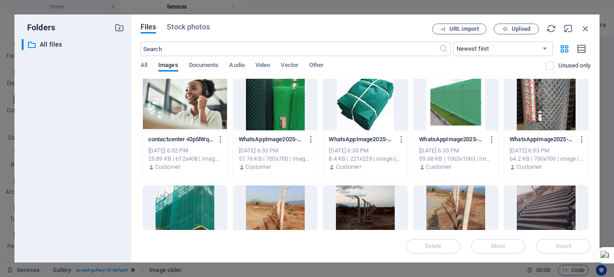
click at [459, 109] on div at bounding box center [456, 100] width 84 height 59
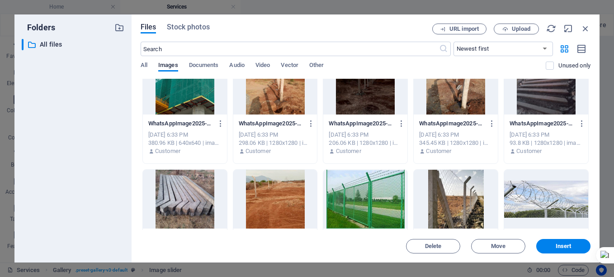
scroll to position [278, 0]
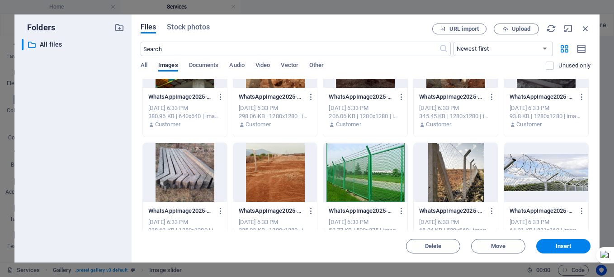
click at [354, 172] on div at bounding box center [365, 172] width 84 height 59
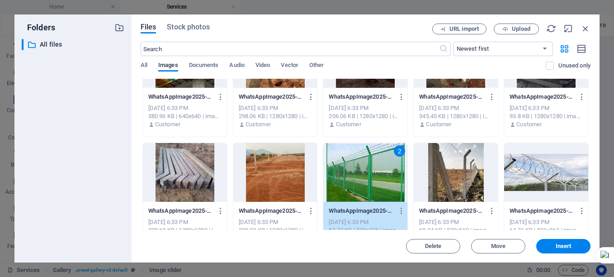
click at [450, 181] on div at bounding box center [456, 172] width 84 height 59
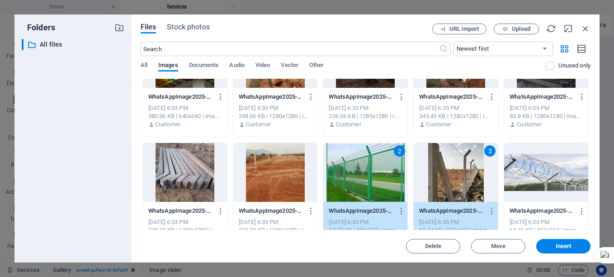
click at [529, 179] on div at bounding box center [546, 172] width 84 height 59
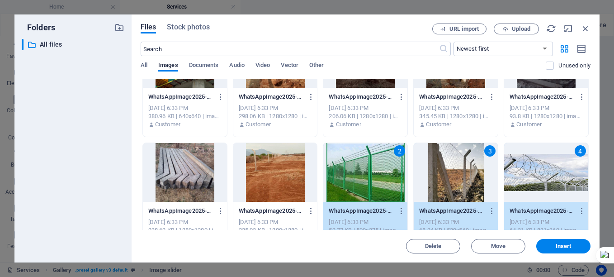
click at [185, 168] on div at bounding box center [185, 172] width 84 height 59
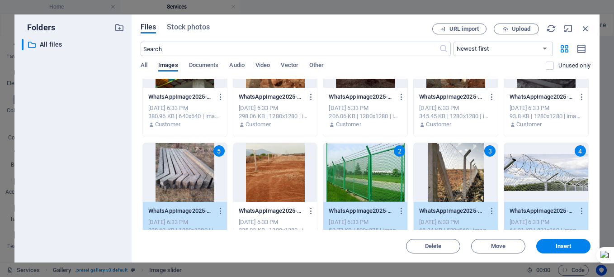
scroll to position [146, 0]
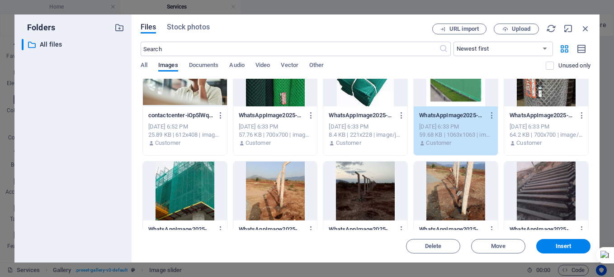
click at [178, 195] on div at bounding box center [185, 190] width 84 height 59
click at [277, 100] on div at bounding box center [275, 76] width 84 height 59
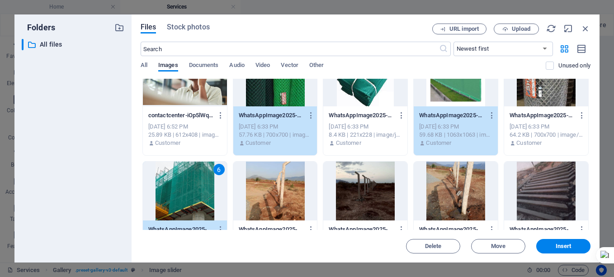
click at [355, 104] on div at bounding box center [365, 76] width 84 height 59
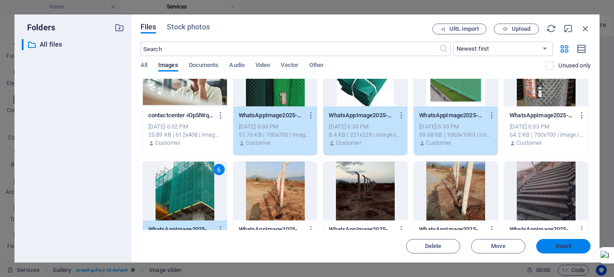
click at [564, 242] on button "Insert" at bounding box center [564, 246] width 54 height 14
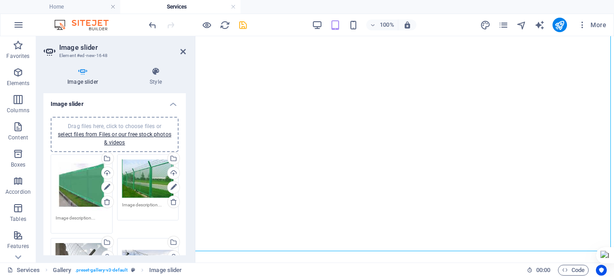
scroll to position [2635, 0]
click at [245, 25] on icon "save" at bounding box center [243, 25] width 10 height 10
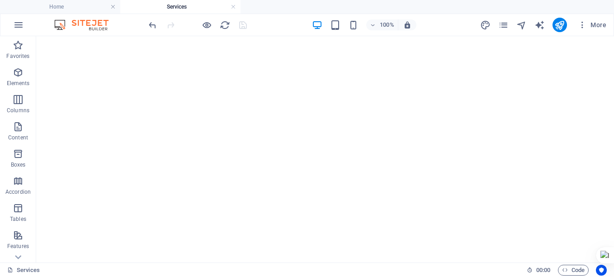
scroll to position [1743, 0]
click at [582, 26] on icon "button" at bounding box center [582, 24] width 9 height 9
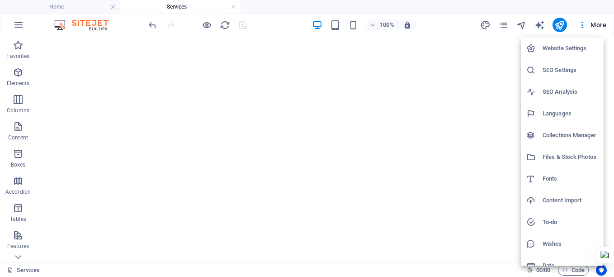
click at [558, 64] on li "SEO Settings" at bounding box center [562, 70] width 83 height 22
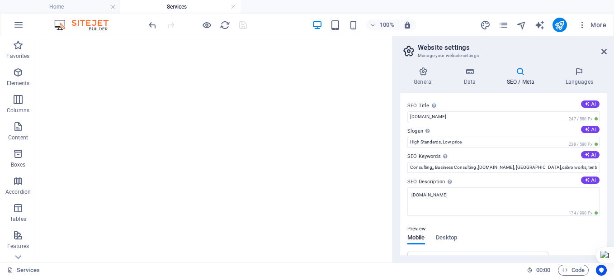
scroll to position [1288, 0]
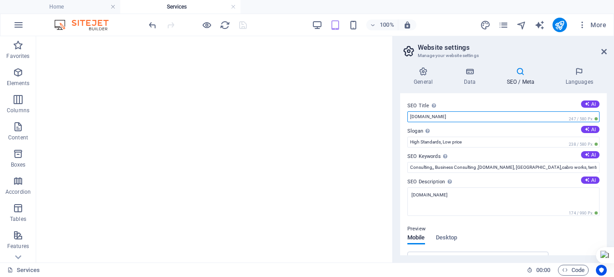
drag, startPoint x: 486, startPoint y: 114, endPoint x: 396, endPoint y: 115, distance: 90.0
click at [396, 115] on div "General Data SEO / Meta Languages Website name [DOMAIN_NAME] Logo Drag files he…" at bounding box center [503, 161] width 221 height 203
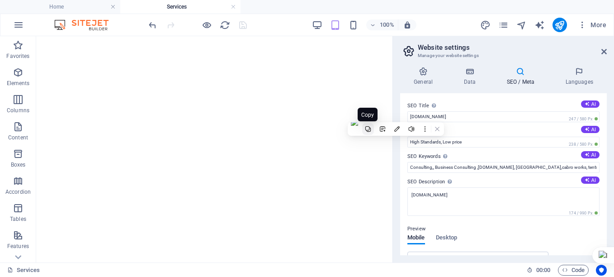
click at [366, 128] on icon at bounding box center [368, 129] width 6 height 6
click at [604, 47] on h2 "Website settings" at bounding box center [512, 47] width 189 height 8
click at [604, 51] on icon at bounding box center [604, 51] width 5 height 7
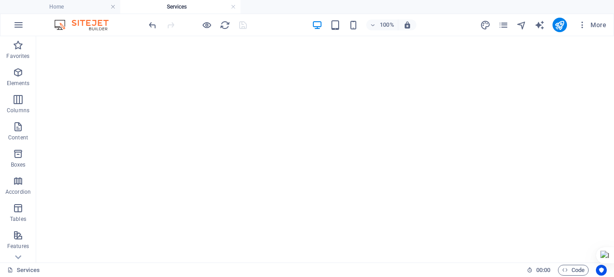
scroll to position [1868, 0]
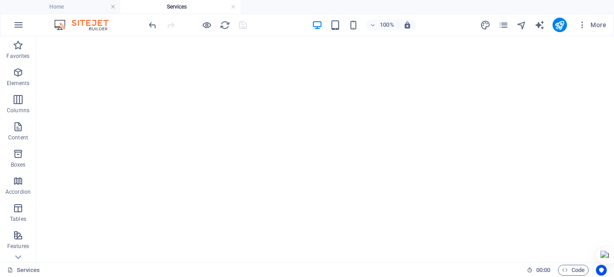
scroll to position [3633, 0]
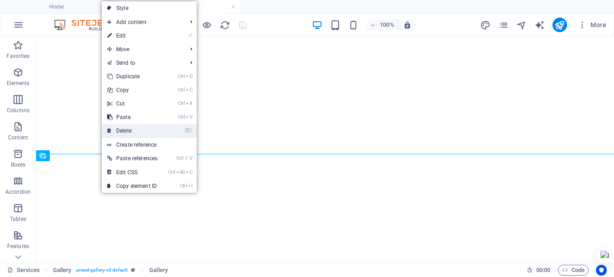
click at [128, 134] on link "⌦ Delete" at bounding box center [132, 131] width 61 height 14
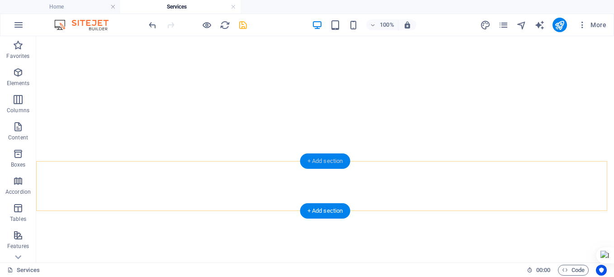
click at [324, 161] on div "+ Add section" at bounding box center [325, 160] width 50 height 15
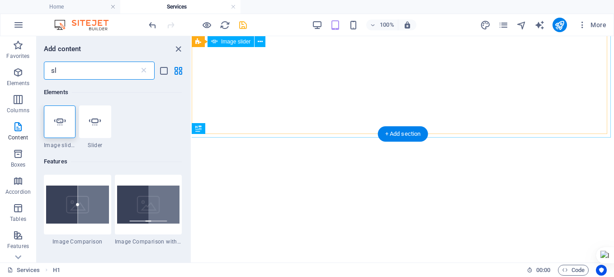
scroll to position [2769, 0]
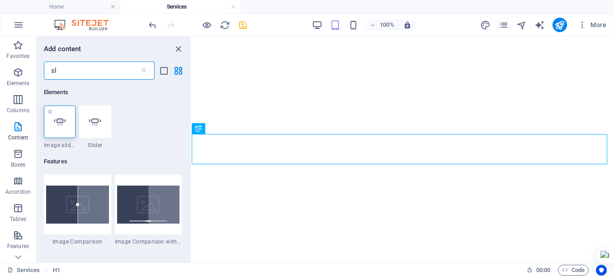
click at [65, 128] on div at bounding box center [60, 121] width 32 height 33
click at [192, 128] on div "H1 Banner Banner Container Image slider Reference Image with text Gallery Image…" at bounding box center [403, 149] width 423 height 226
select select "ms"
select select "s"
select select "progressive"
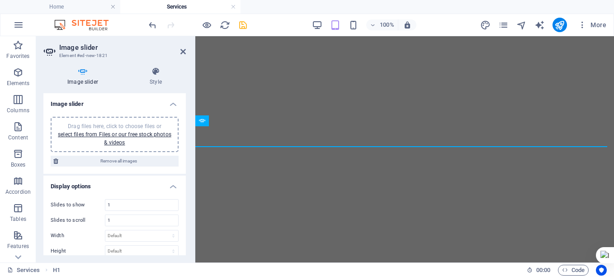
scroll to position [2771, 0]
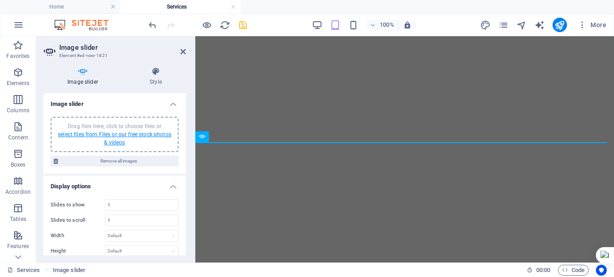
drag, startPoint x: 65, startPoint y: 128, endPoint x: 119, endPoint y: 136, distance: 54.8
click at [119, 136] on link "select files from Files or our free stock photos & videos" at bounding box center [115, 138] width 114 height 14
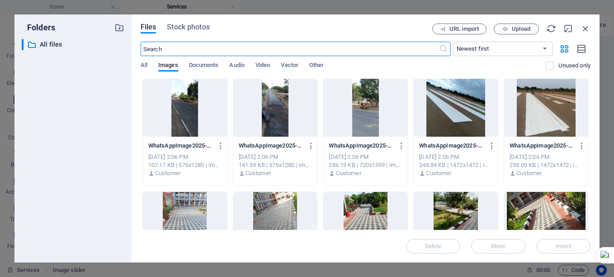
scroll to position [775, 0]
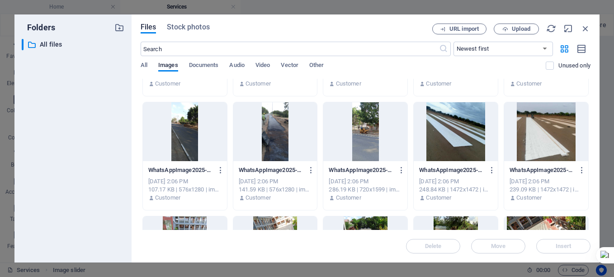
click at [450, 152] on div at bounding box center [456, 131] width 84 height 59
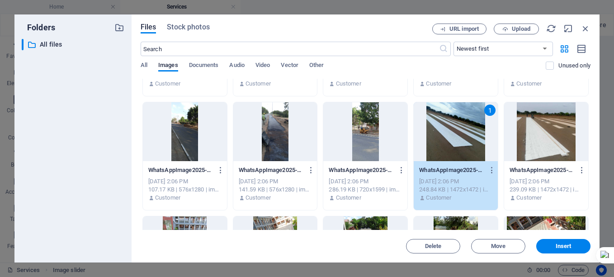
click at [537, 145] on div at bounding box center [546, 131] width 84 height 59
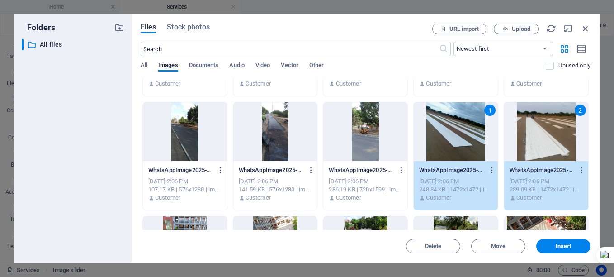
scroll to position [907, 0]
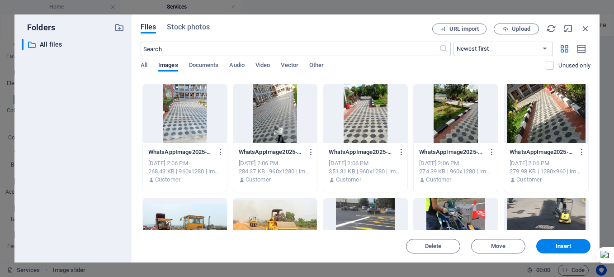
click at [180, 134] on div at bounding box center [185, 113] width 84 height 59
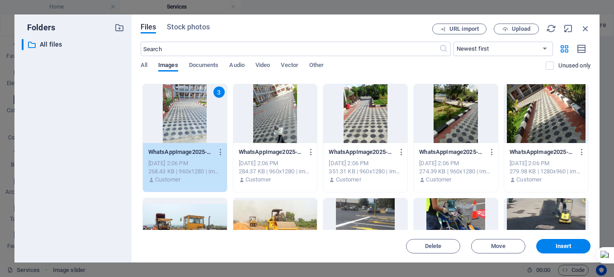
click at [548, 128] on div at bounding box center [546, 113] width 84 height 59
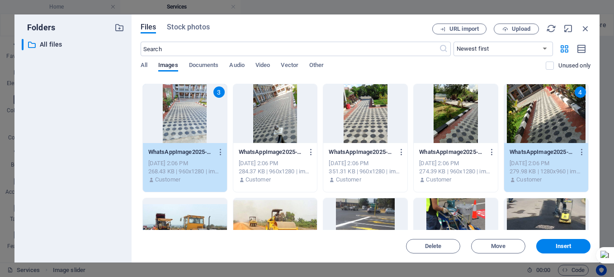
click at [361, 209] on div at bounding box center [365, 227] width 84 height 59
click at [445, 208] on div at bounding box center [456, 227] width 84 height 59
click at [591, 204] on div "Files Stock photos URL import Upload ​ Newest first Oldest first Name (A-Z) Nam…" at bounding box center [366, 138] width 468 height 248
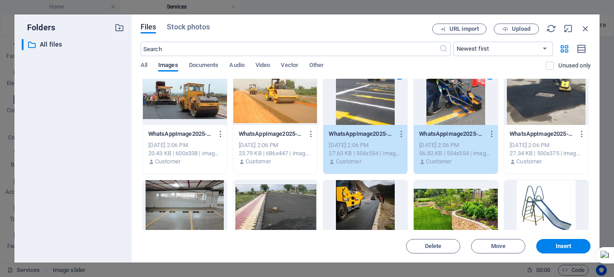
click at [366, 200] on div at bounding box center [365, 209] width 84 height 59
click at [185, 109] on div at bounding box center [185, 95] width 84 height 59
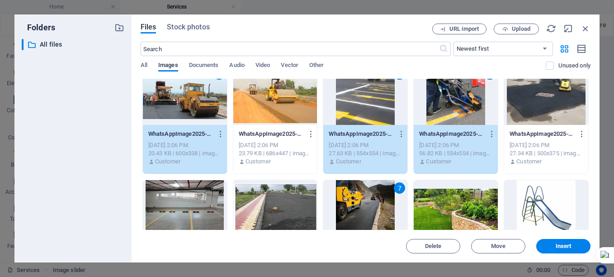
click at [555, 110] on div at bounding box center [546, 95] width 84 height 59
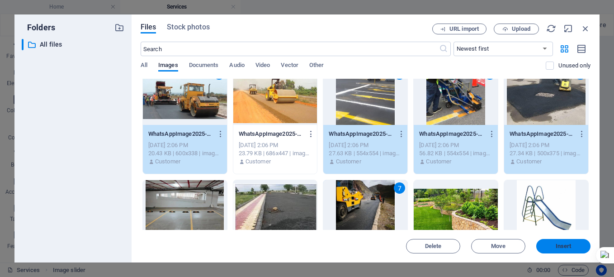
click at [570, 243] on span "Insert" at bounding box center [564, 245] width 16 height 5
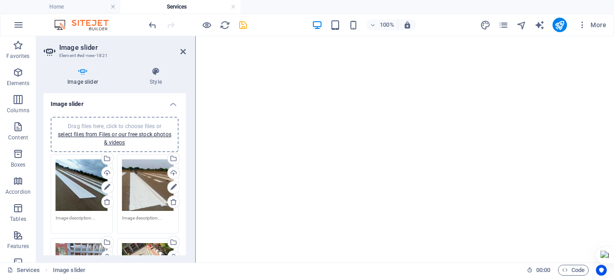
scroll to position [3002, 0]
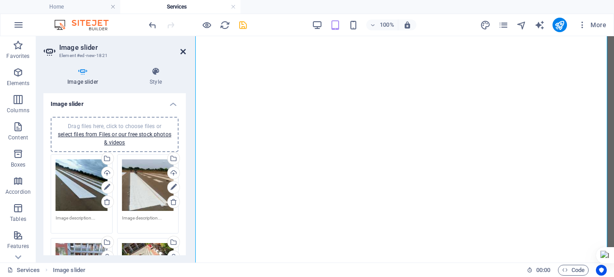
click at [181, 54] on icon at bounding box center [182, 51] width 5 height 7
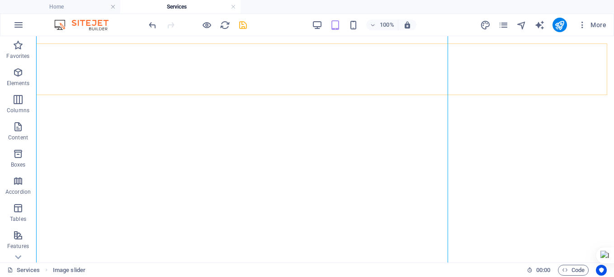
scroll to position [3989, 0]
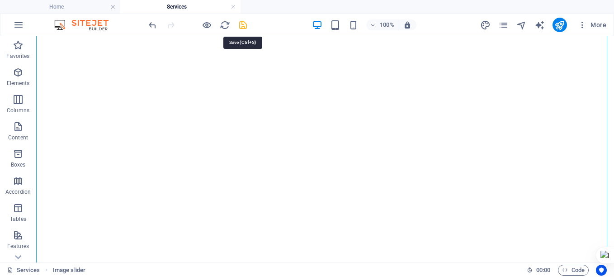
click at [240, 23] on icon "save" at bounding box center [243, 25] width 10 height 10
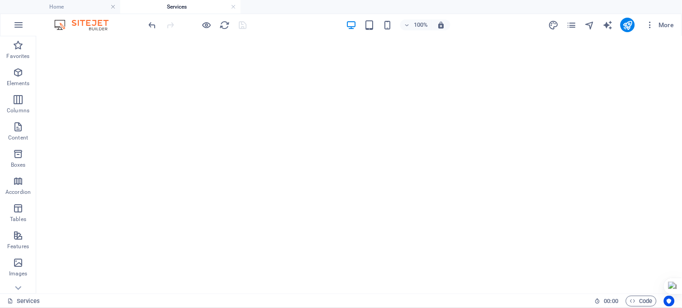
scroll to position [4128, 0]
click at [413, 26] on span "100%" at bounding box center [416, 24] width 24 height 11
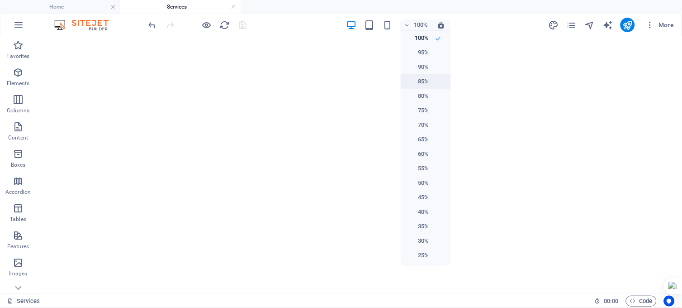
click at [422, 82] on h6 "85%" at bounding box center [417, 81] width 23 height 11
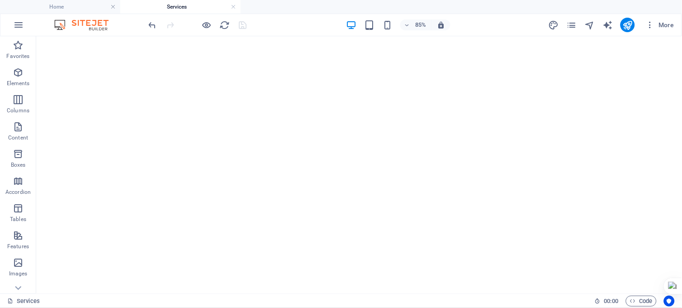
scroll to position [4752, 0]
click at [418, 23] on h6 "85%" at bounding box center [421, 24] width 14 height 11
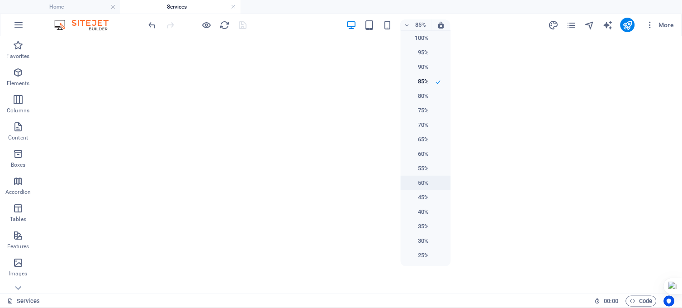
click at [422, 180] on h6 "50%" at bounding box center [417, 182] width 23 height 11
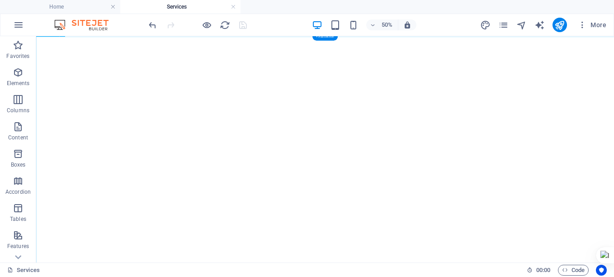
scroll to position [6886, 0]
drag, startPoint x: 885, startPoint y: 337, endPoint x: 701, endPoint y: 262, distance: 198.7
click at [372, 30] on span "50%" at bounding box center [382, 24] width 24 height 11
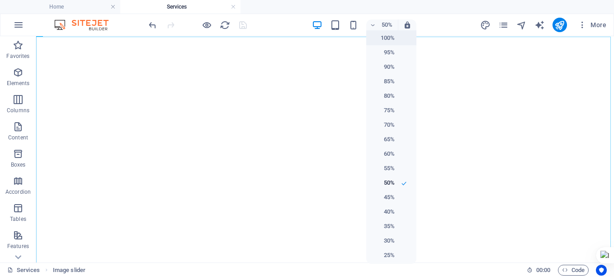
click at [380, 43] on li "100%" at bounding box center [391, 38] width 50 height 14
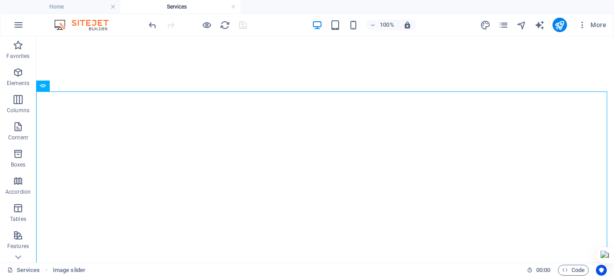
scroll to position [3685, 0]
